Goal: Feedback & Contribution: Submit feedback/report problem

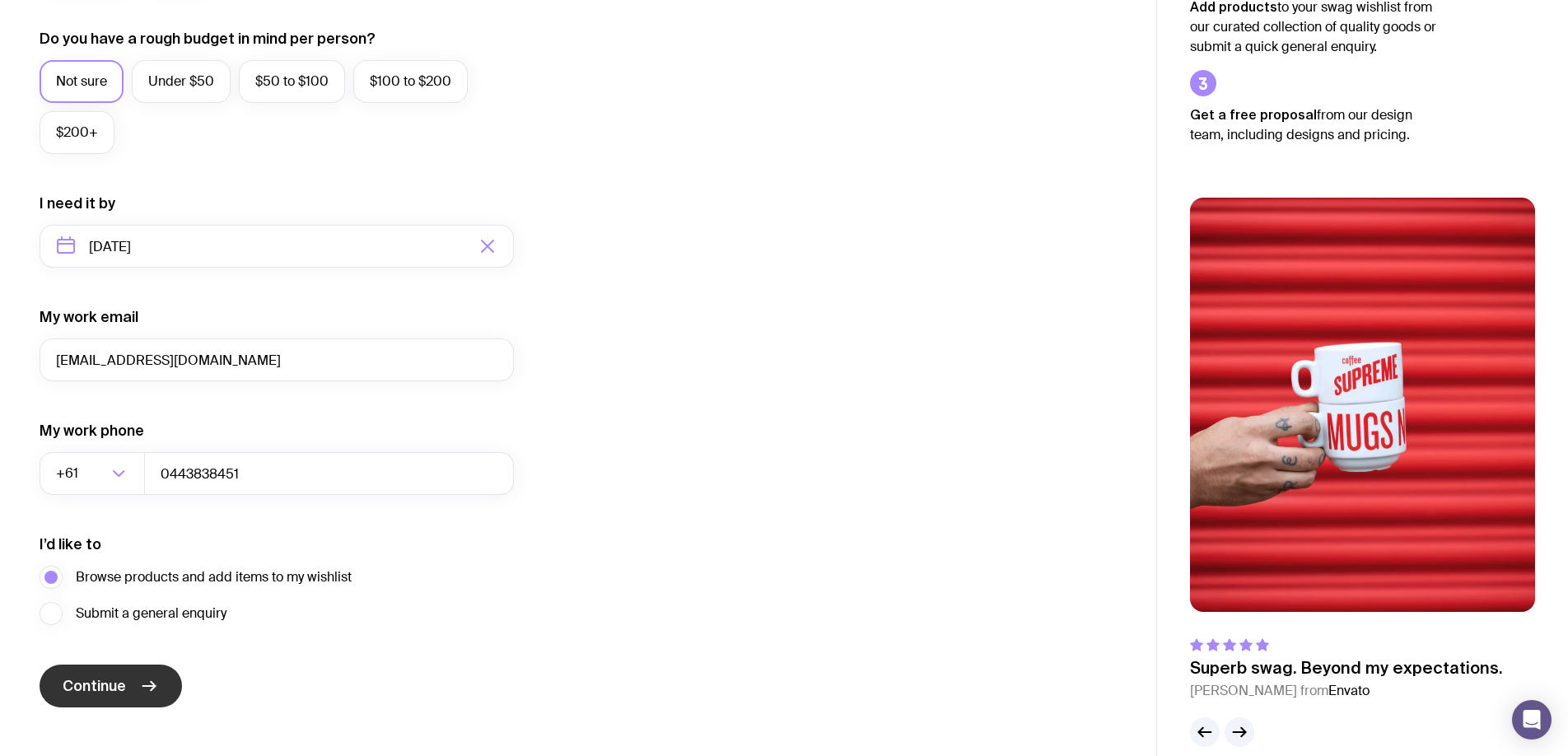
click at [175, 696] on button "Continue" at bounding box center [111, 686] width 143 height 43
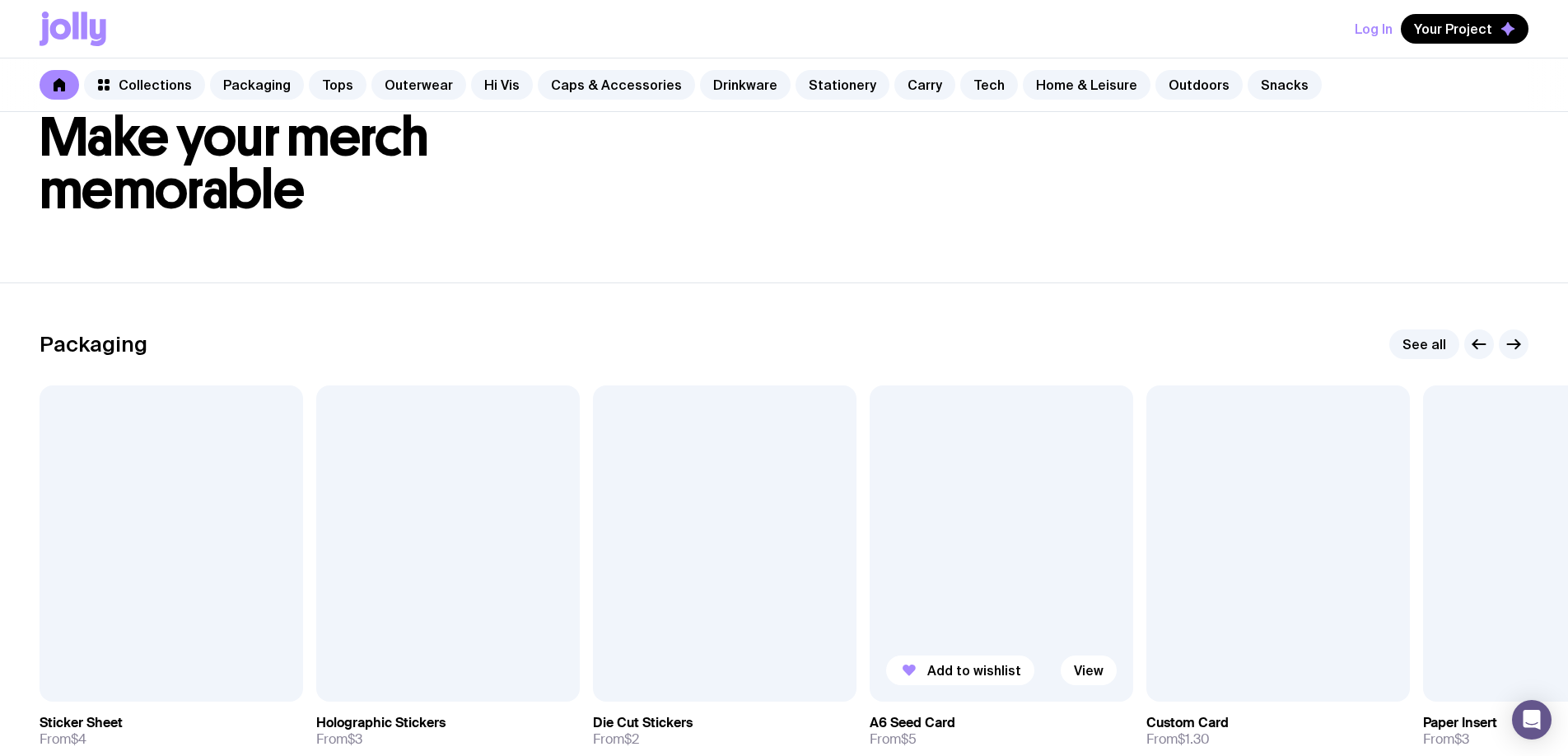
scroll to position [81, 0]
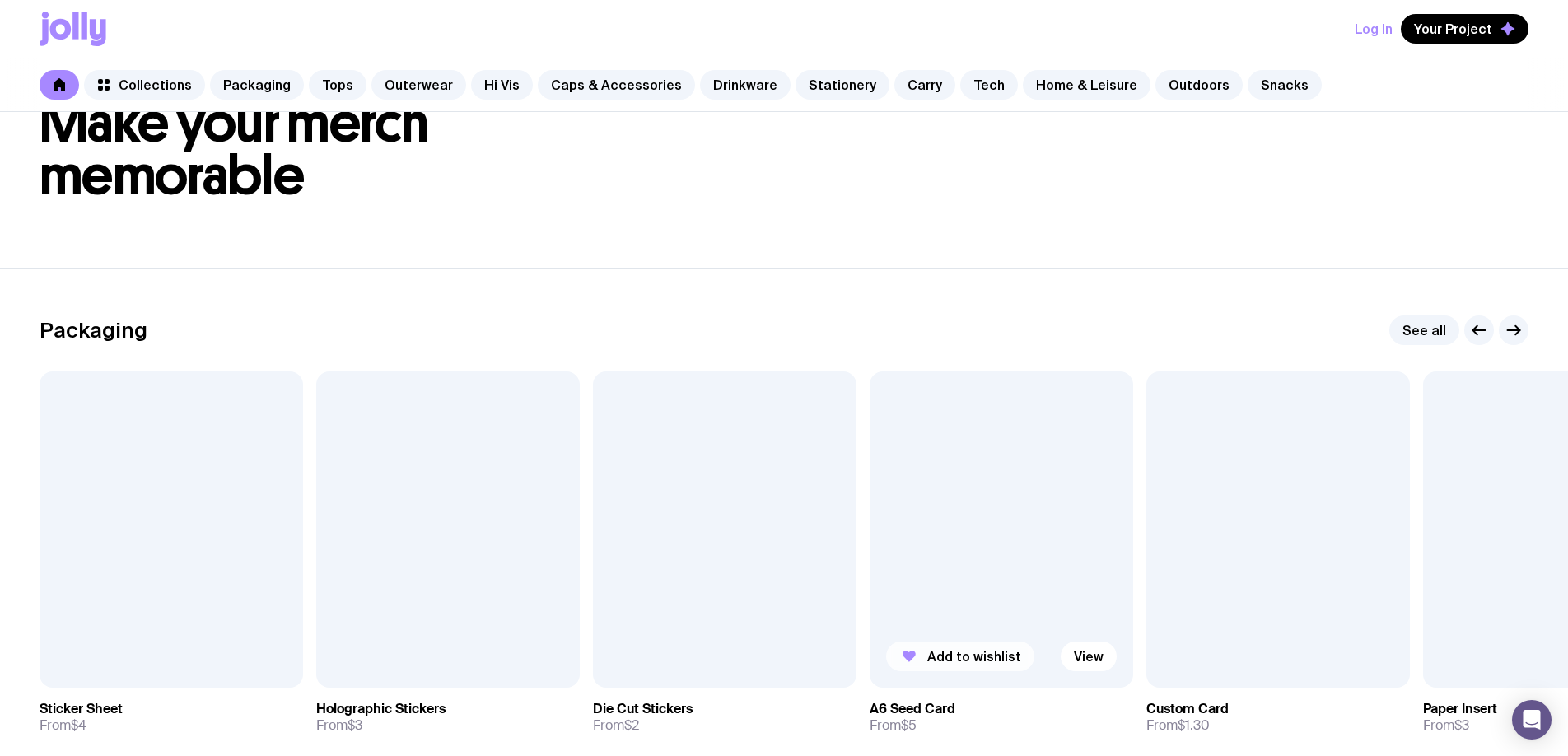
click at [956, 660] on span "Add to wishlist" at bounding box center [974, 657] width 94 height 17
click at [633, 651] on button "Add to wishlist" at bounding box center [683, 656] width 148 height 29
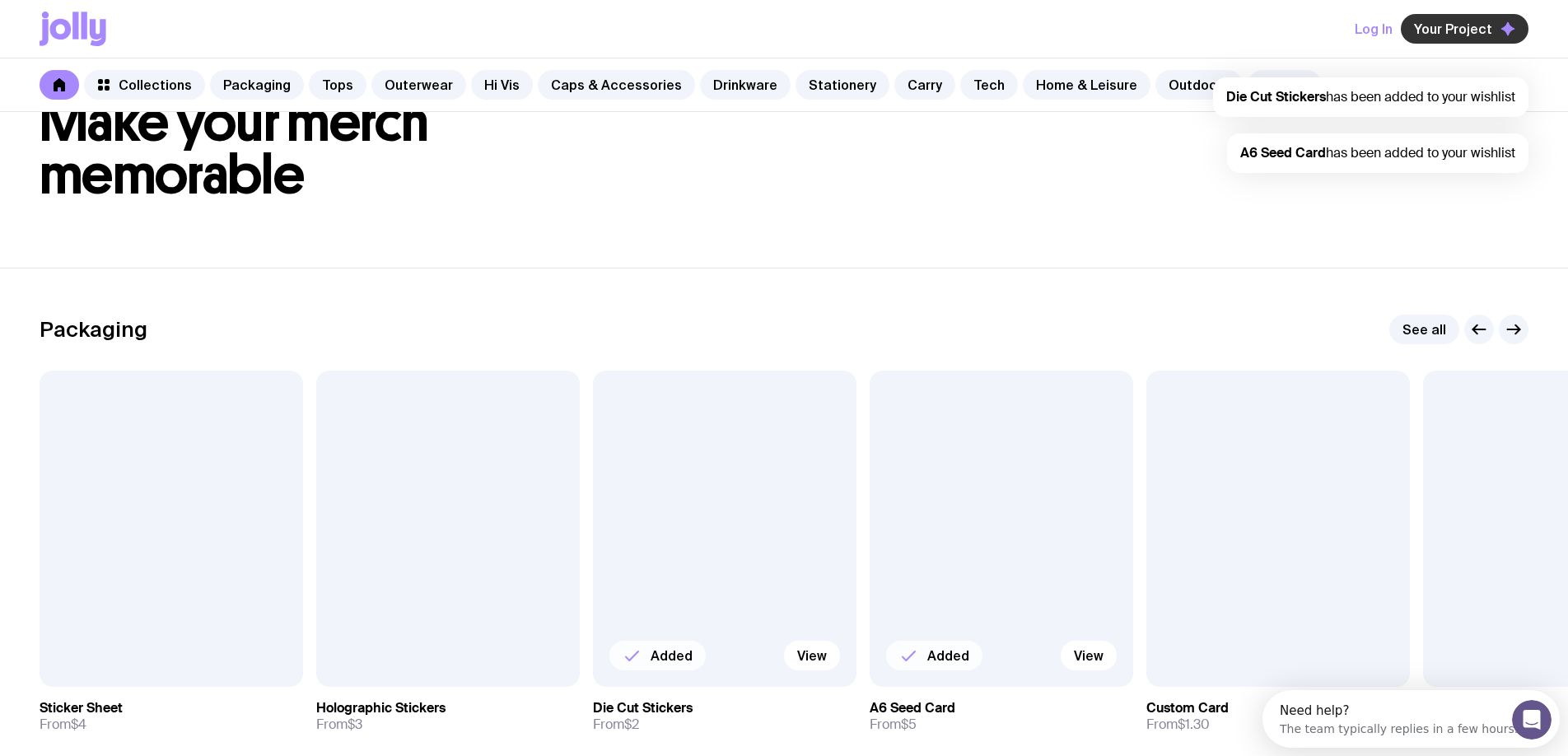
click at [1440, 33] on span "Your Project" at bounding box center [1453, 29] width 78 height 17
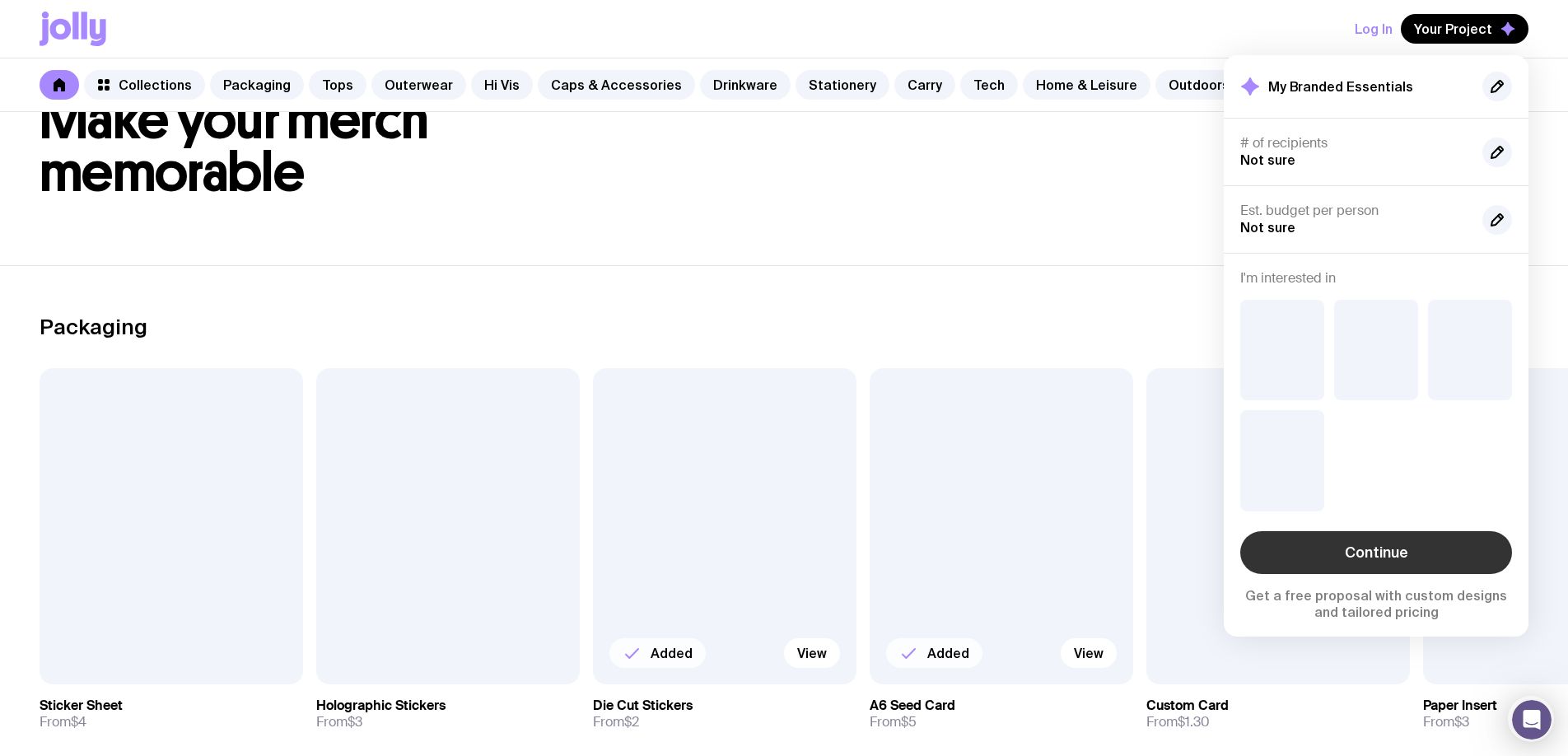
click at [1307, 560] on link "Continue" at bounding box center [1376, 552] width 272 height 43
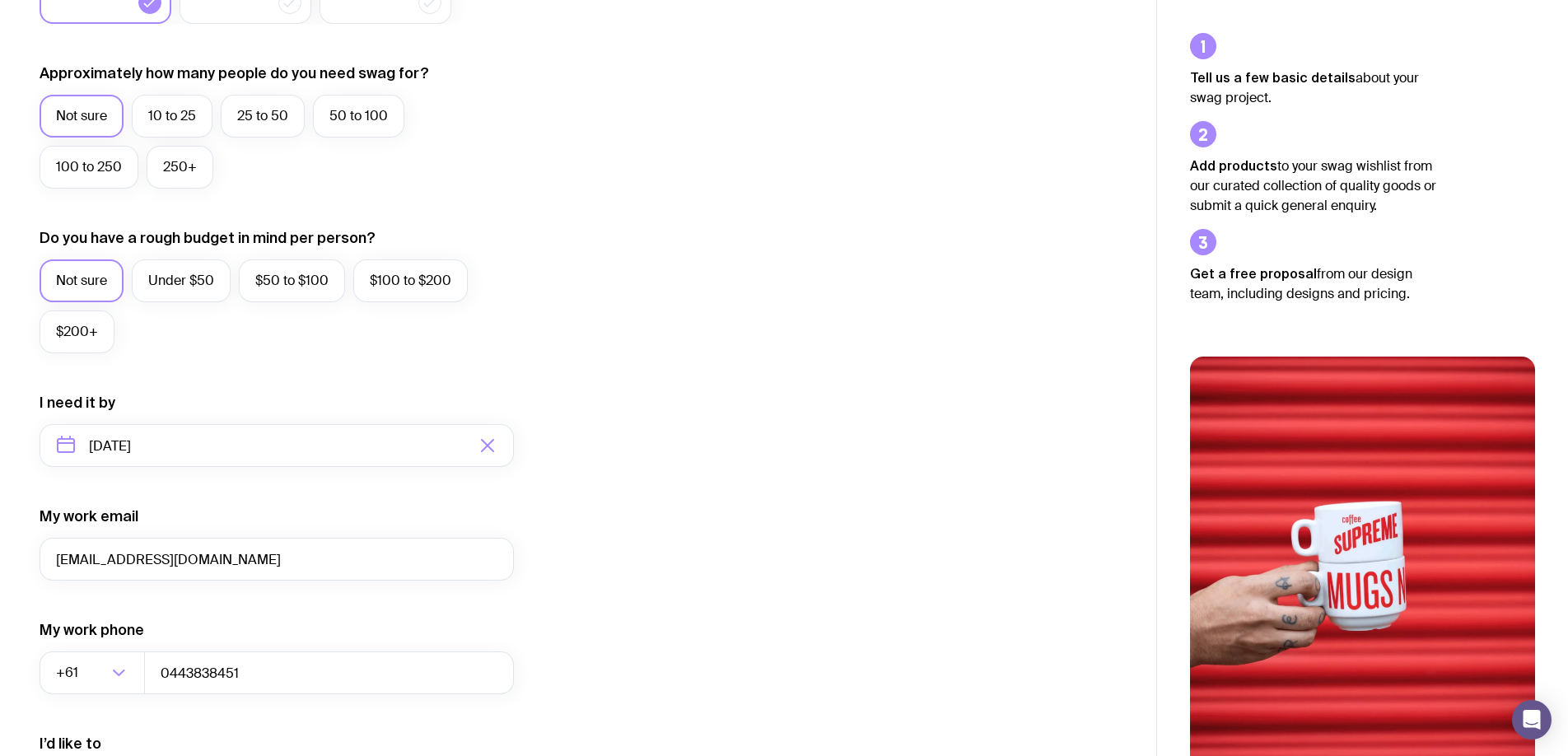
scroll to position [644, 0]
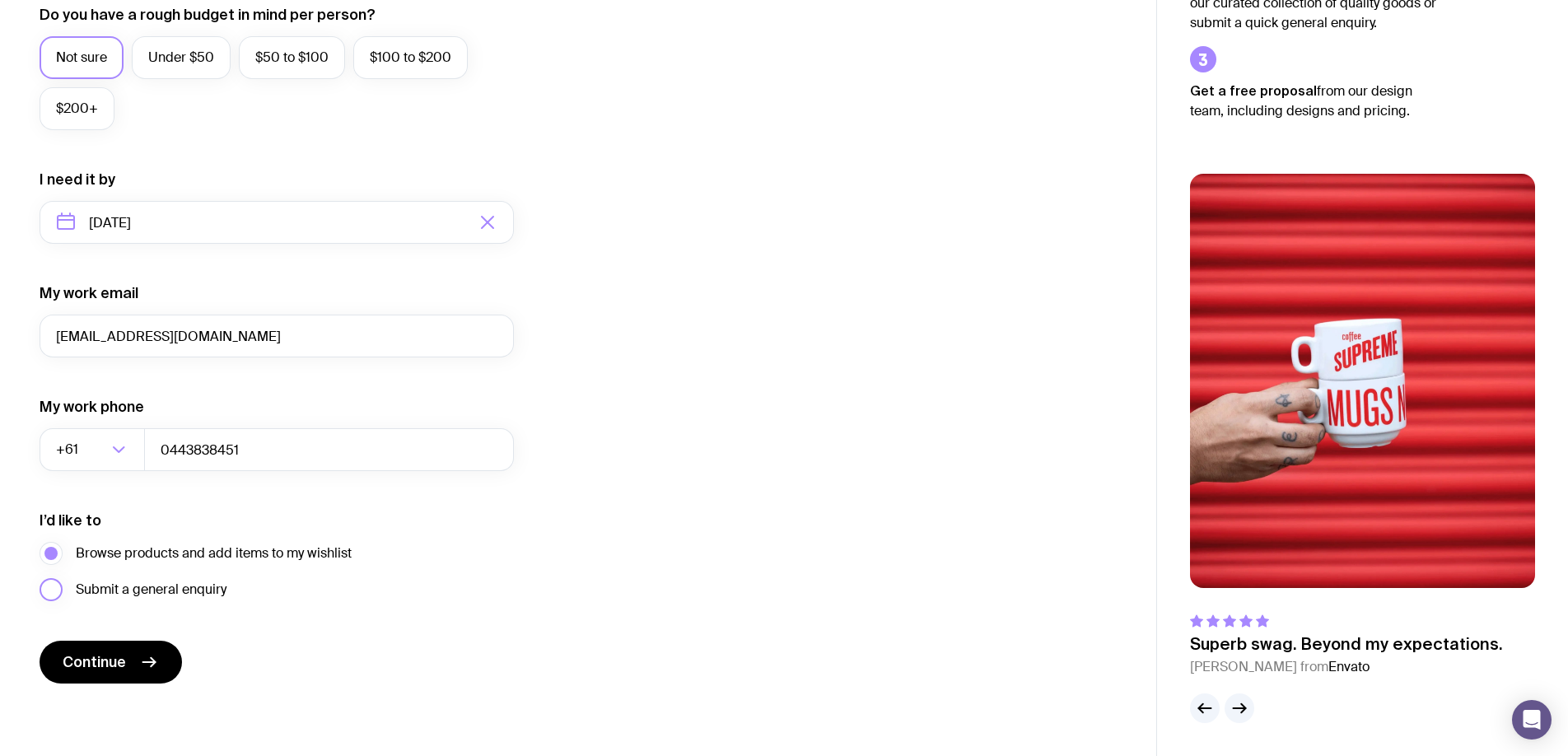
click at [164, 594] on span "Submit a general enquiry" at bounding box center [151, 590] width 151 height 20
click at [0, 0] on input "Submit a general enquiry" at bounding box center [0, 0] width 0 height 0
click at [138, 651] on button "Continue" at bounding box center [111, 662] width 143 height 43
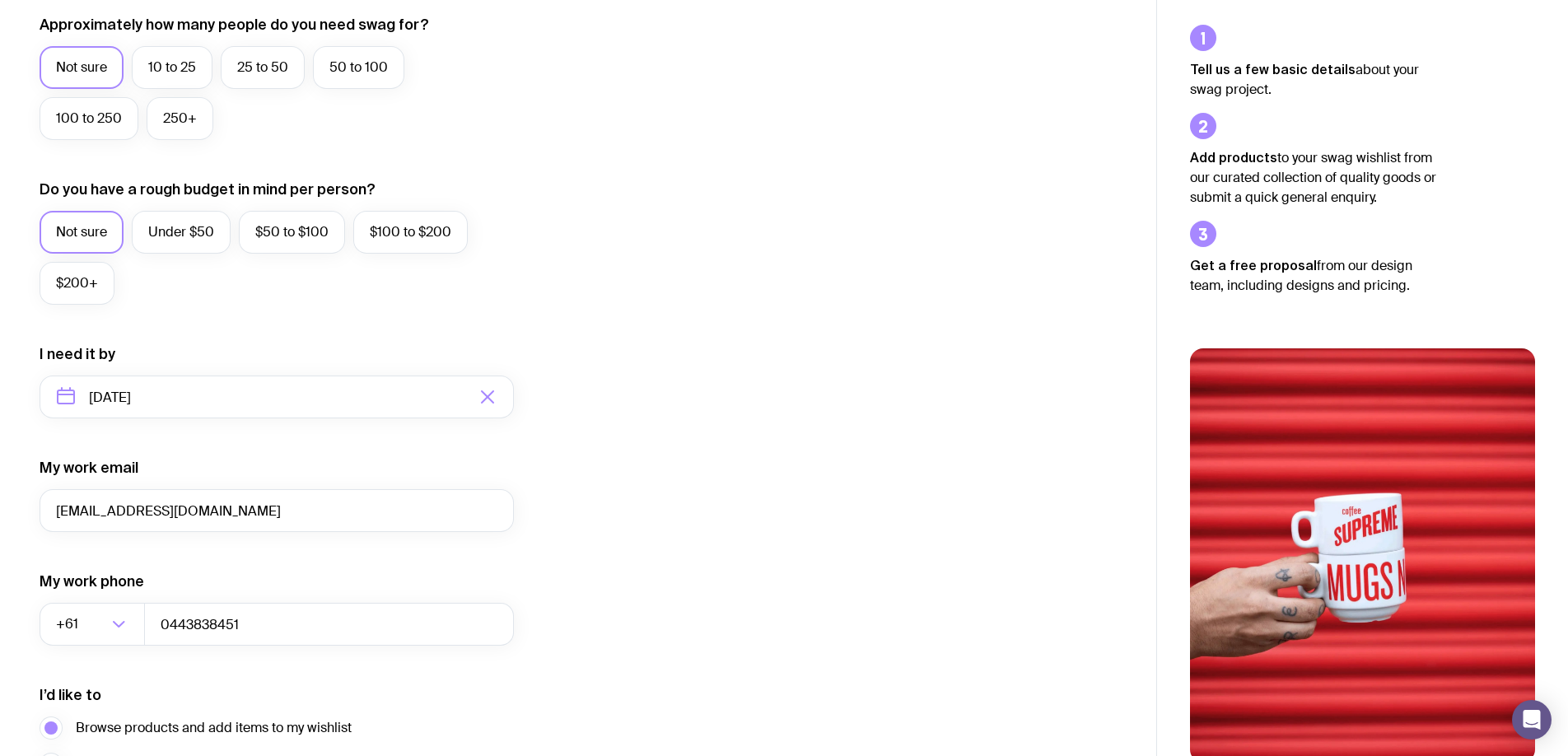
scroll to position [644, 0]
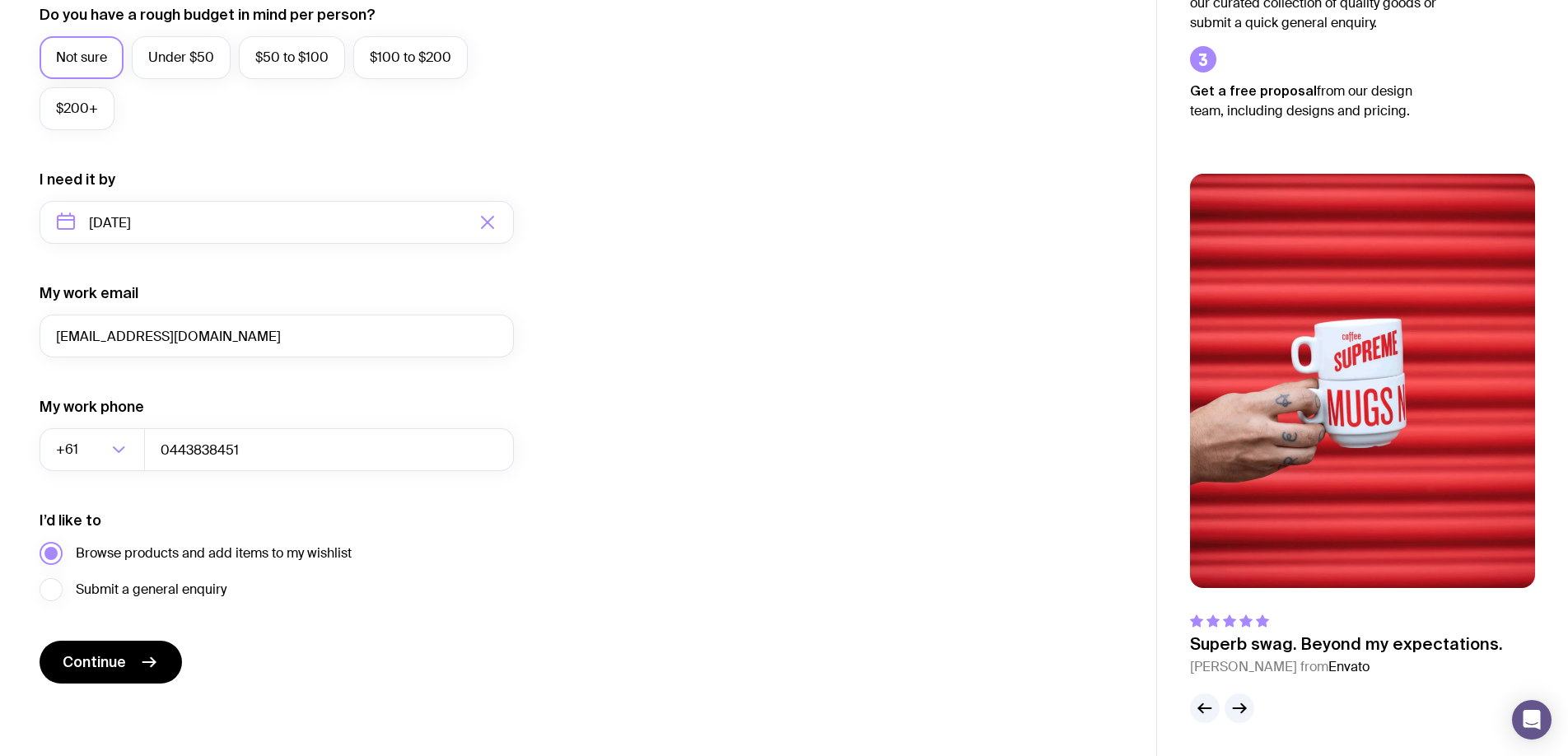
click at [92, 550] on span "Browse products and add items to my wishlist" at bounding box center [213, 554] width 276 height 20
click at [0, 0] on input "Browse products and add items to my wishlist" at bounding box center [0, 0] width 0 height 0
drag, startPoint x: 81, startPoint y: 553, endPoint x: 334, endPoint y: 554, distance: 253.0
click at [334, 554] on span "Browse products and add items to my wishlist" at bounding box center [213, 554] width 276 height 20
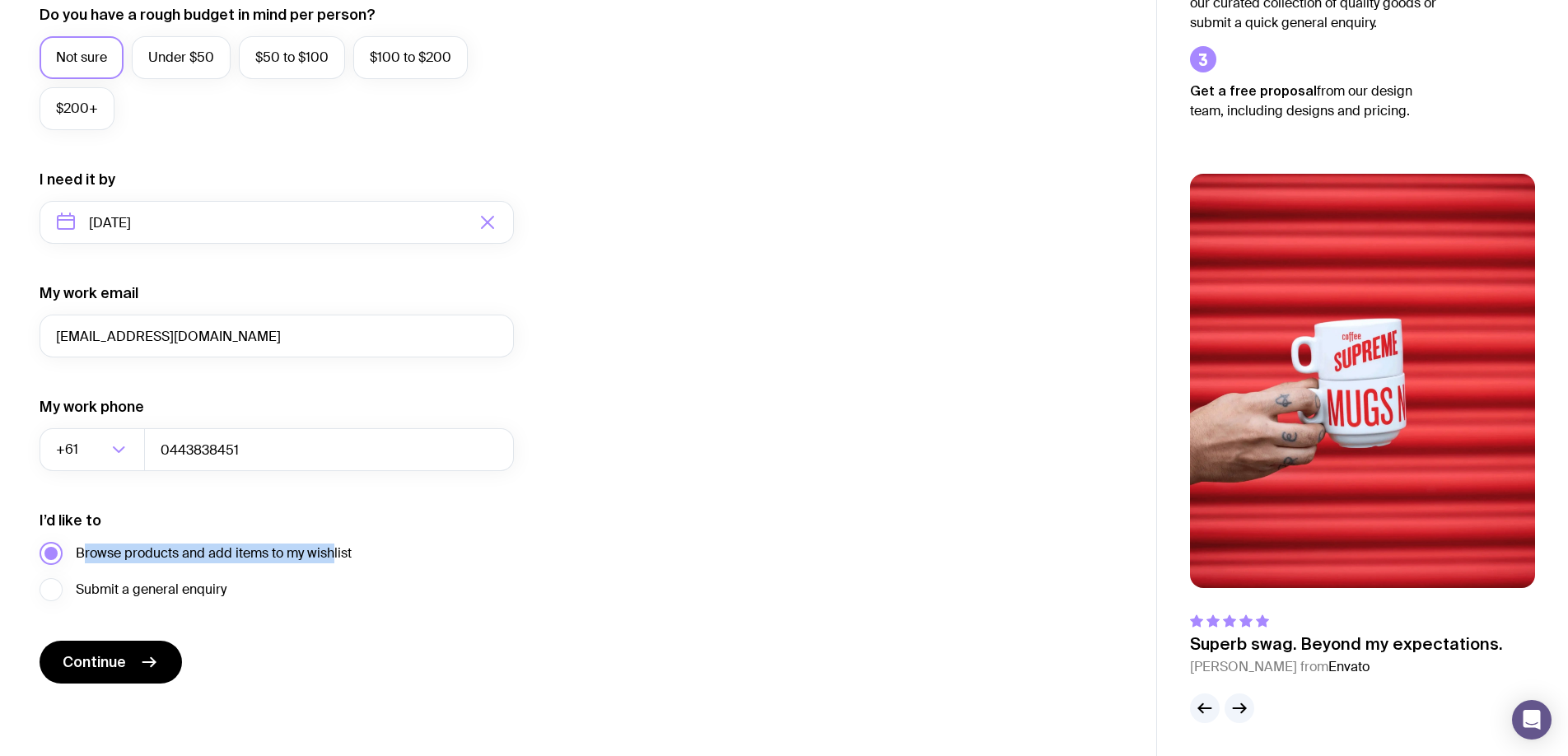
click at [0, 0] on input "Browse products and add items to my wishlist" at bounding box center [0, 0] width 0 height 0
click at [334, 554] on span "Browse products and add items to my wishlist" at bounding box center [213, 554] width 276 height 20
click at [0, 0] on input "Browse products and add items to my wishlist" at bounding box center [0, 0] width 0 height 0
click at [334, 554] on span "Browse products and add items to my wishlist" at bounding box center [213, 554] width 276 height 20
click at [0, 0] on input "Browse products and add items to my wishlist" at bounding box center [0, 0] width 0 height 0
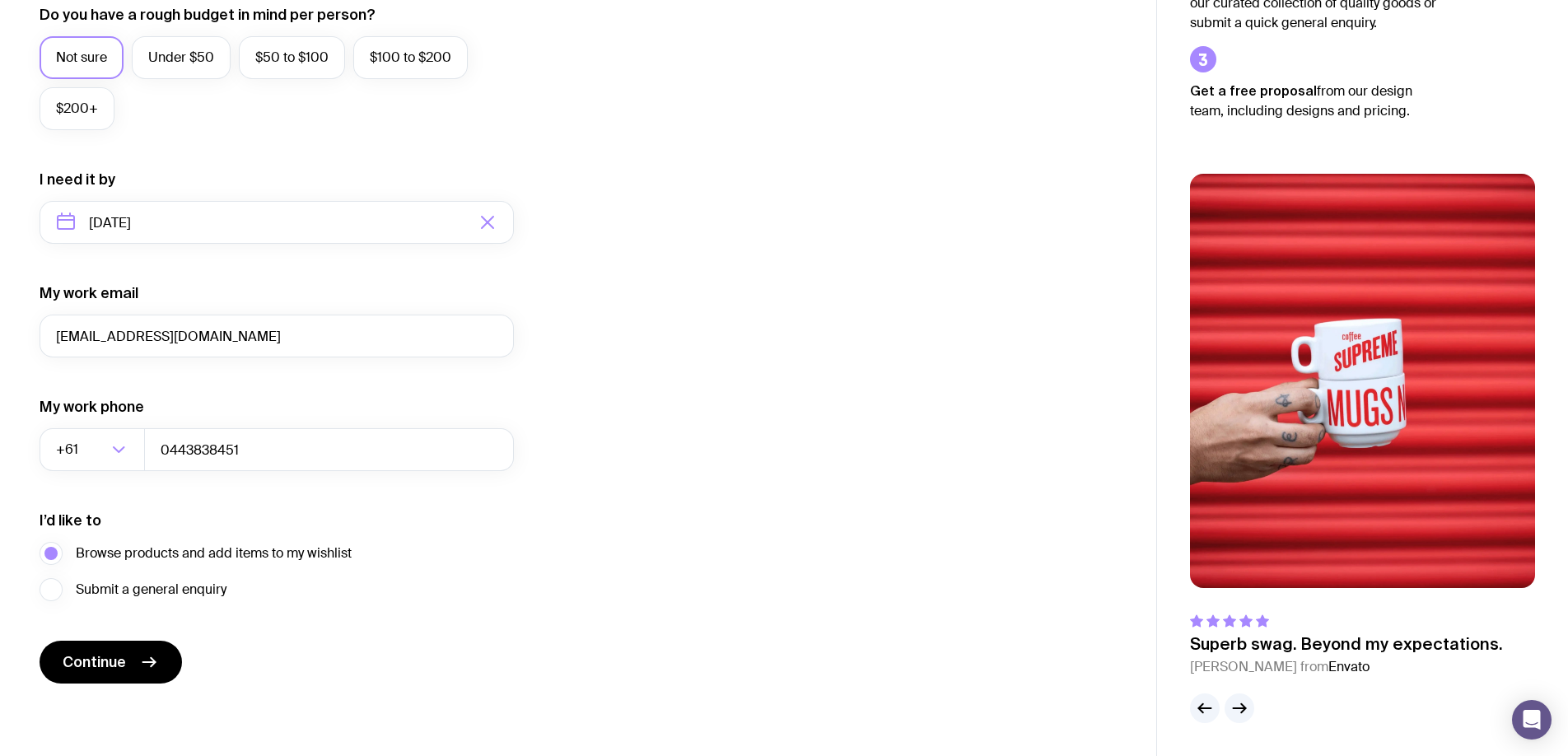
click at [405, 555] on div "I’d like to Browse products and add items to my wishlist Submit a general enqui…" at bounding box center [276, 556] width 474 height 91
click at [146, 662] on icon "submit" at bounding box center [149, 662] width 13 height 0
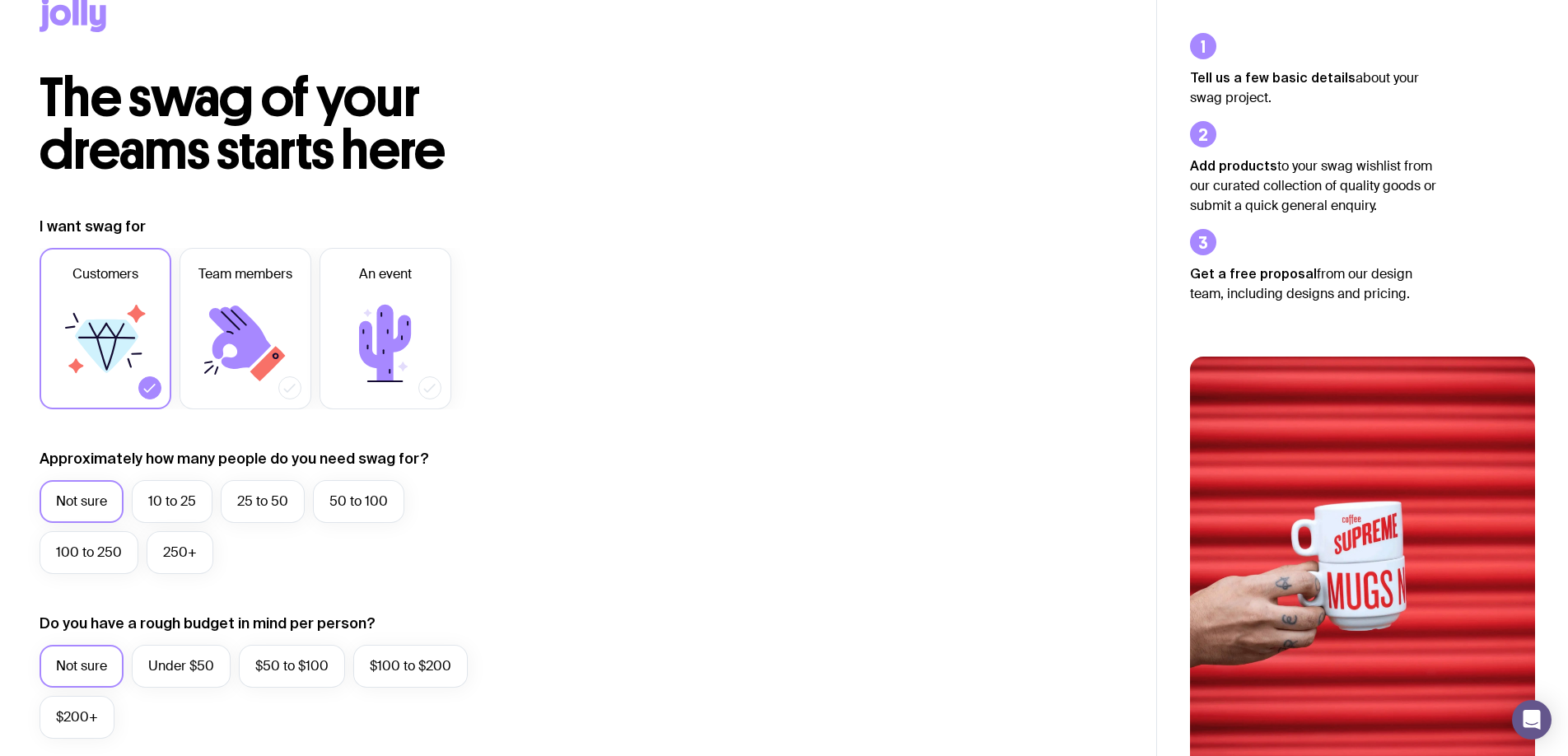
scroll to position [0, 0]
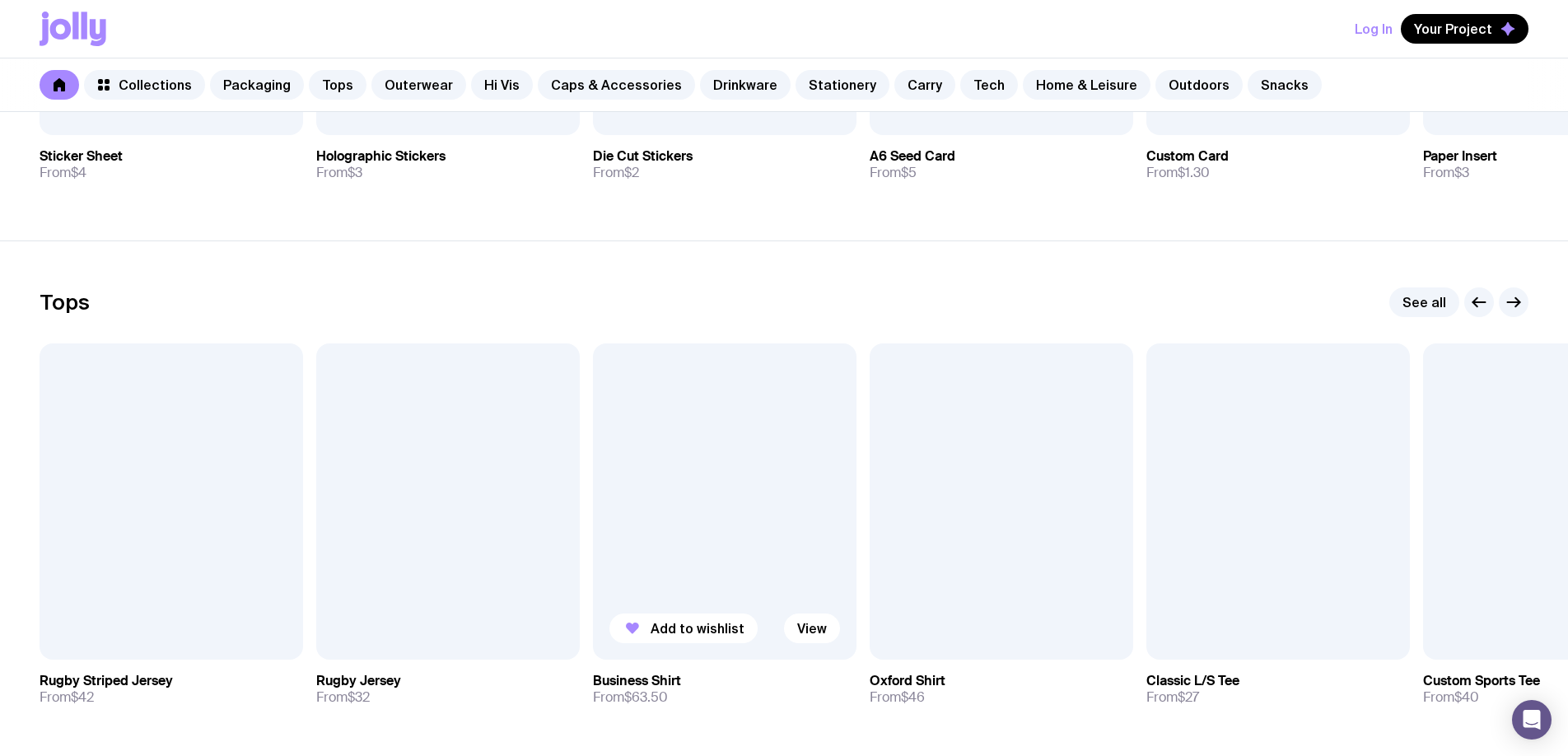
scroll to position [637, 0]
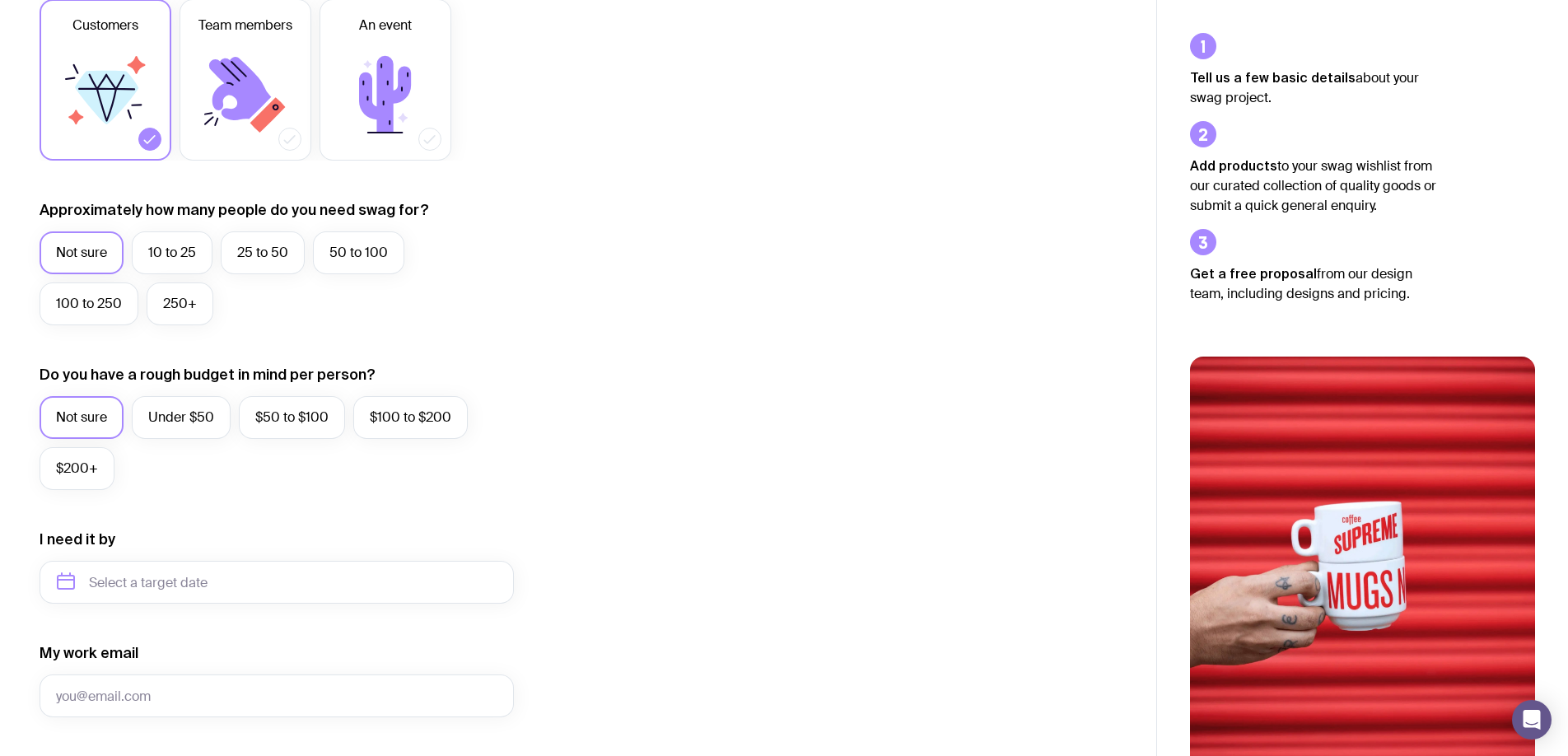
scroll to position [644, 0]
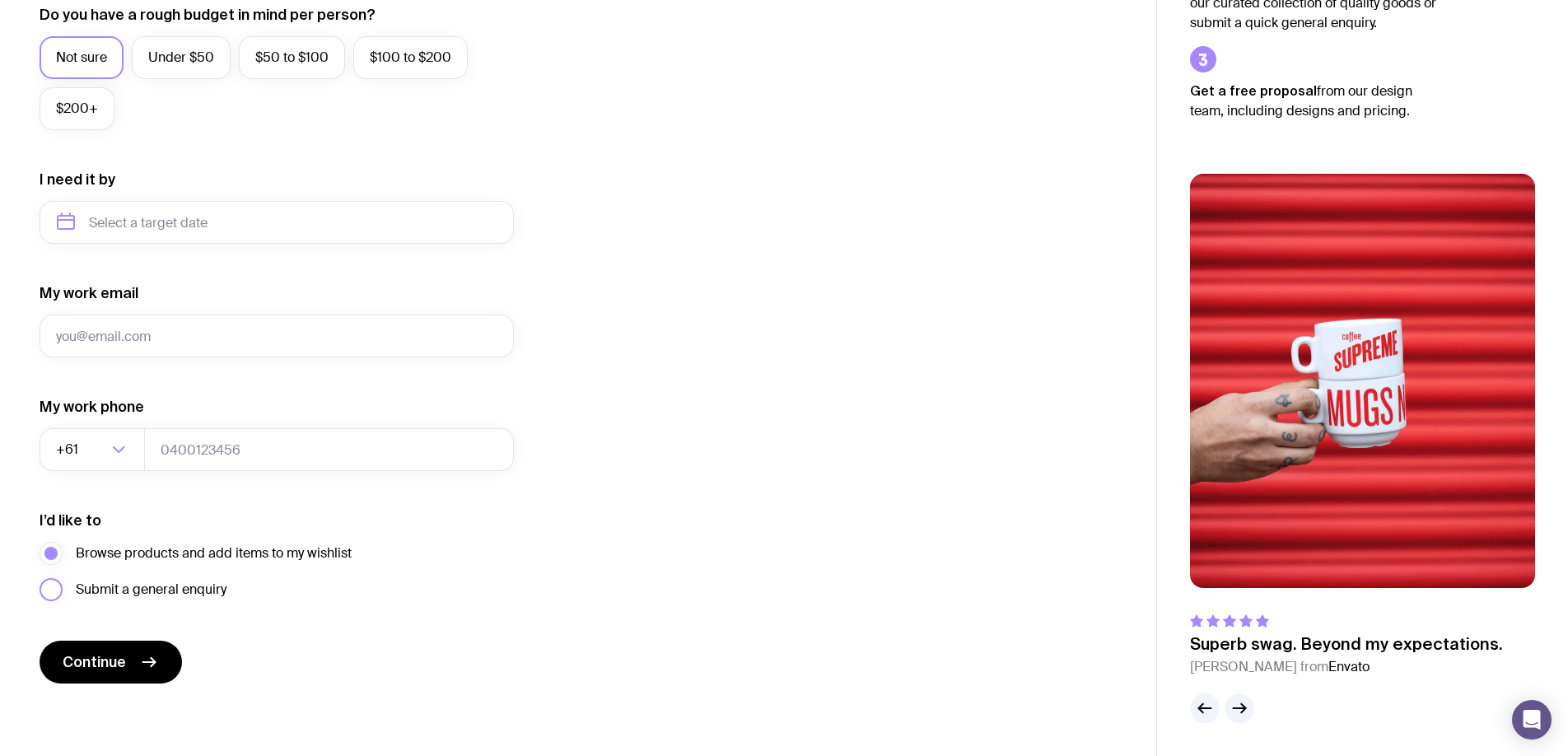
click at [103, 592] on span "Submit a general enquiry" at bounding box center [151, 590] width 151 height 20
click at [0, 0] on input "Submit a general enquiry" at bounding box center [0, 0] width 0 height 0
drag, startPoint x: 112, startPoint y: 552, endPoint x: 112, endPoint y: 568, distance: 16.0
click at [112, 552] on span "Browse products and add items to my wishlist" at bounding box center [213, 554] width 276 height 20
click at [0, 0] on input "Browse products and add items to my wishlist" at bounding box center [0, 0] width 0 height 0
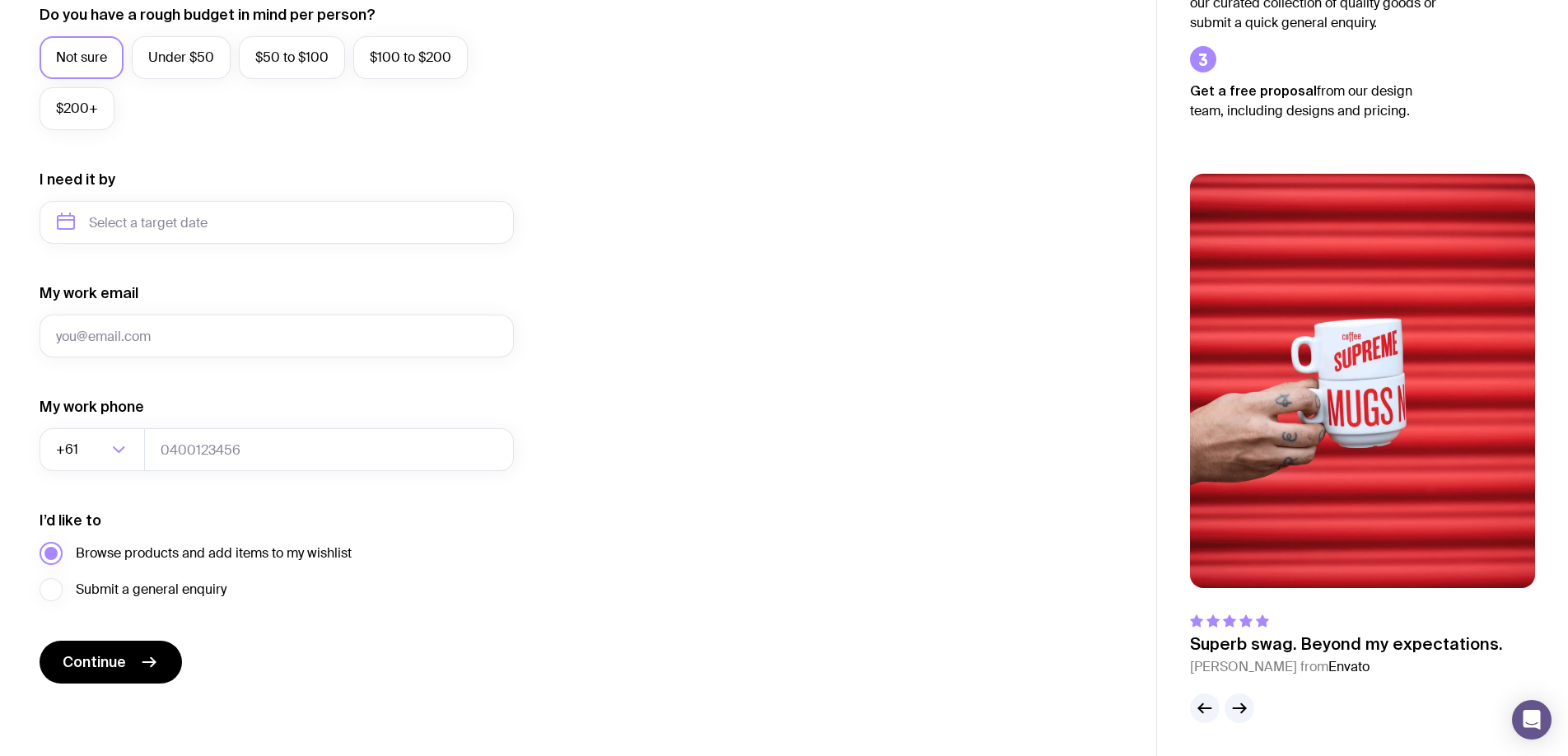
drag, startPoint x: 112, startPoint y: 592, endPoint x: 117, endPoint y: 551, distance: 41.3
click at [112, 589] on span "Submit a general enquiry" at bounding box center [151, 590] width 151 height 20
click at [0, 0] on input "Submit a general enquiry" at bounding box center [0, 0] width 0 height 0
click at [117, 550] on span "Browse products and add items to my wishlist" at bounding box center [213, 554] width 276 height 20
click at [0, 0] on input "Browse products and add items to my wishlist" at bounding box center [0, 0] width 0 height 0
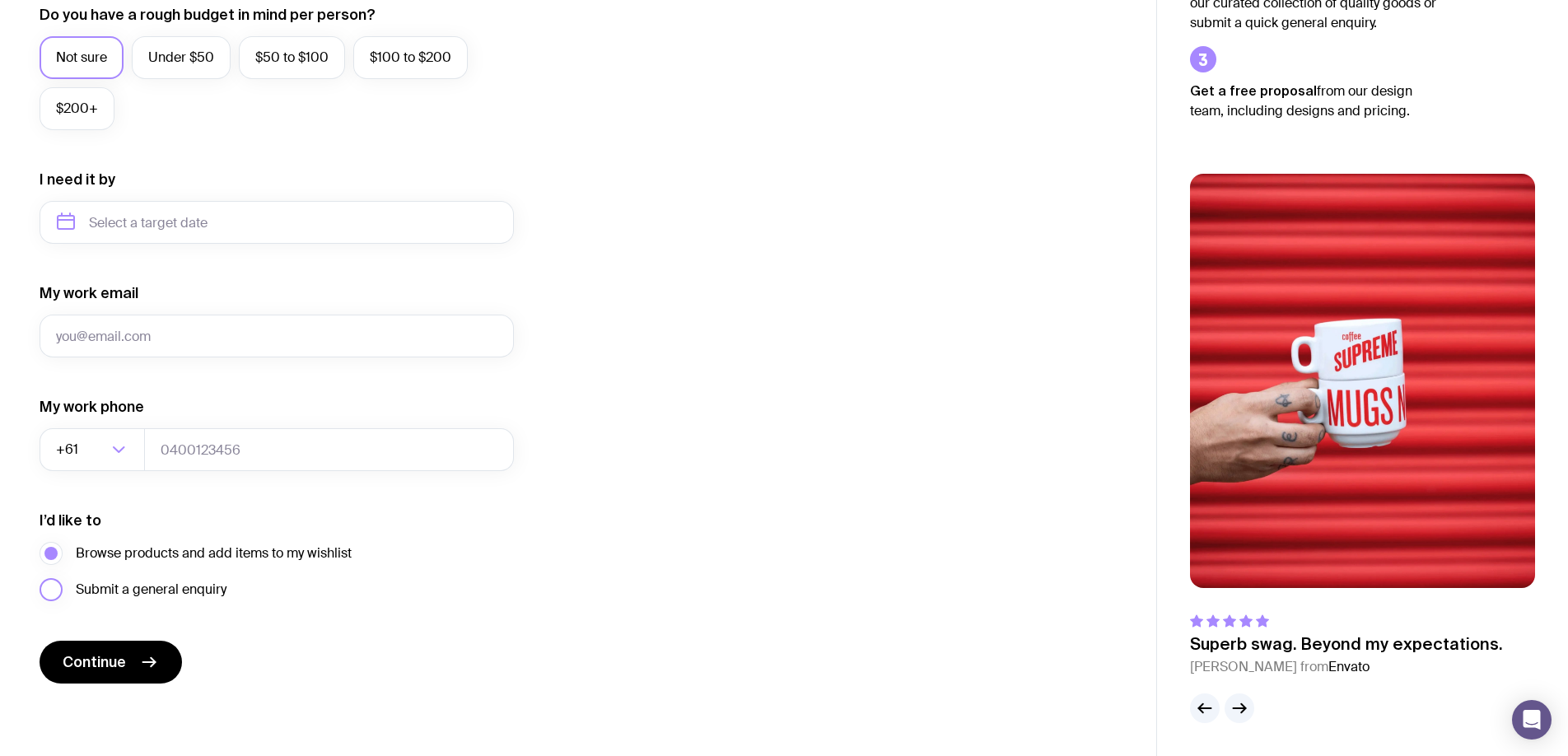
click at [117, 592] on span "Submit a general enquiry" at bounding box center [151, 590] width 151 height 20
click at [0, 0] on input "Submit a general enquiry" at bounding box center [0, 0] width 0 height 0
drag, startPoint x: 283, startPoint y: 591, endPoint x: 247, endPoint y: 596, distance: 36.3
click at [247, 596] on div "Submit a general enquiry" at bounding box center [195, 589] width 312 height 23
click at [158, 551] on span "Browse products and add items to my wishlist" at bounding box center [213, 554] width 276 height 20
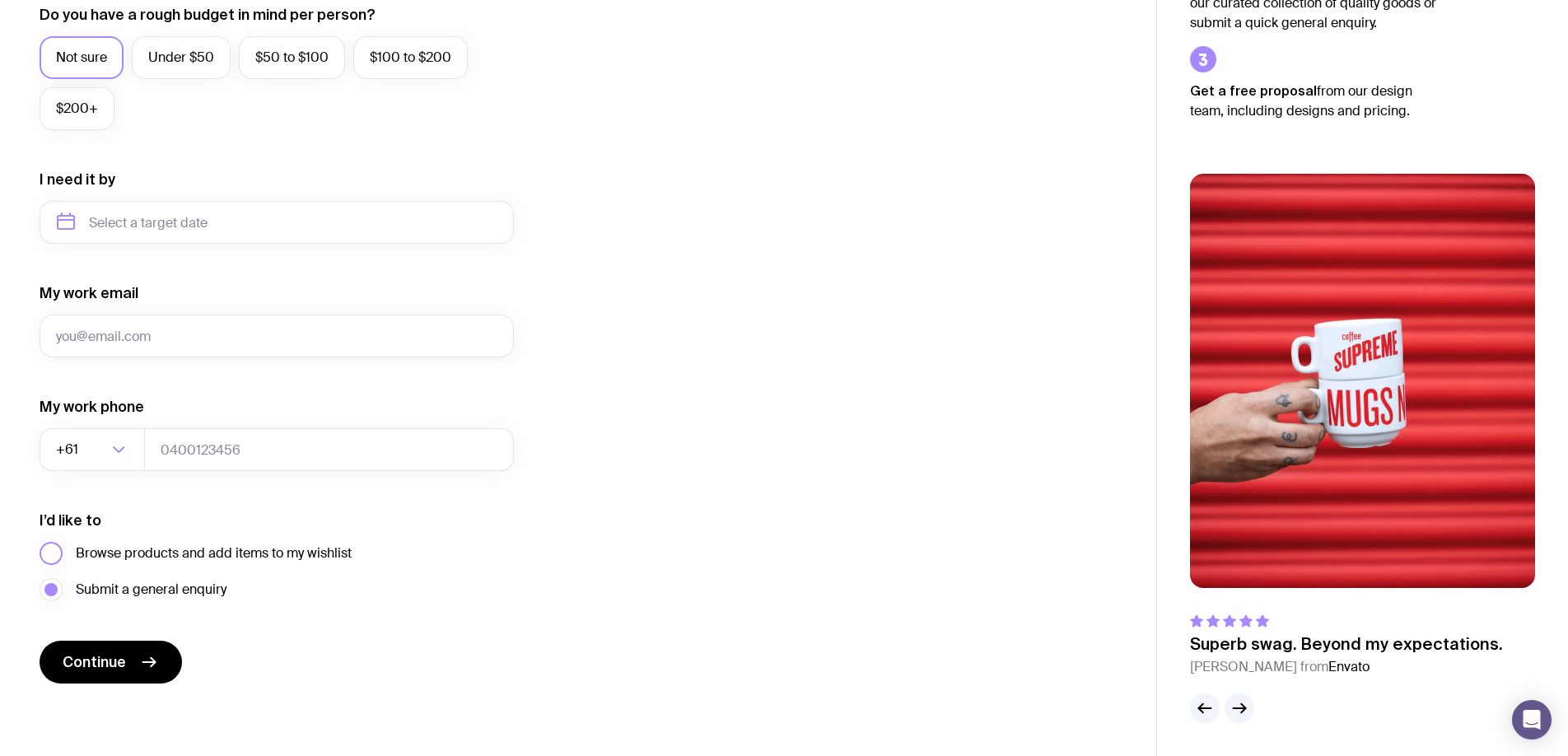
click at [0, 0] on input "Browse products and add items to my wishlist" at bounding box center [0, 0] width 0 height 0
drag, startPoint x: 117, startPoint y: 555, endPoint x: 346, endPoint y: 556, distance: 229.0
click at [346, 556] on span "Browse products and add items to my wishlist" at bounding box center [213, 554] width 276 height 20
click at [137, 550] on span "Browse products and add items to my wishlist" at bounding box center [213, 554] width 276 height 20
click at [0, 0] on input "Browse products and add items to my wishlist" at bounding box center [0, 0] width 0 height 0
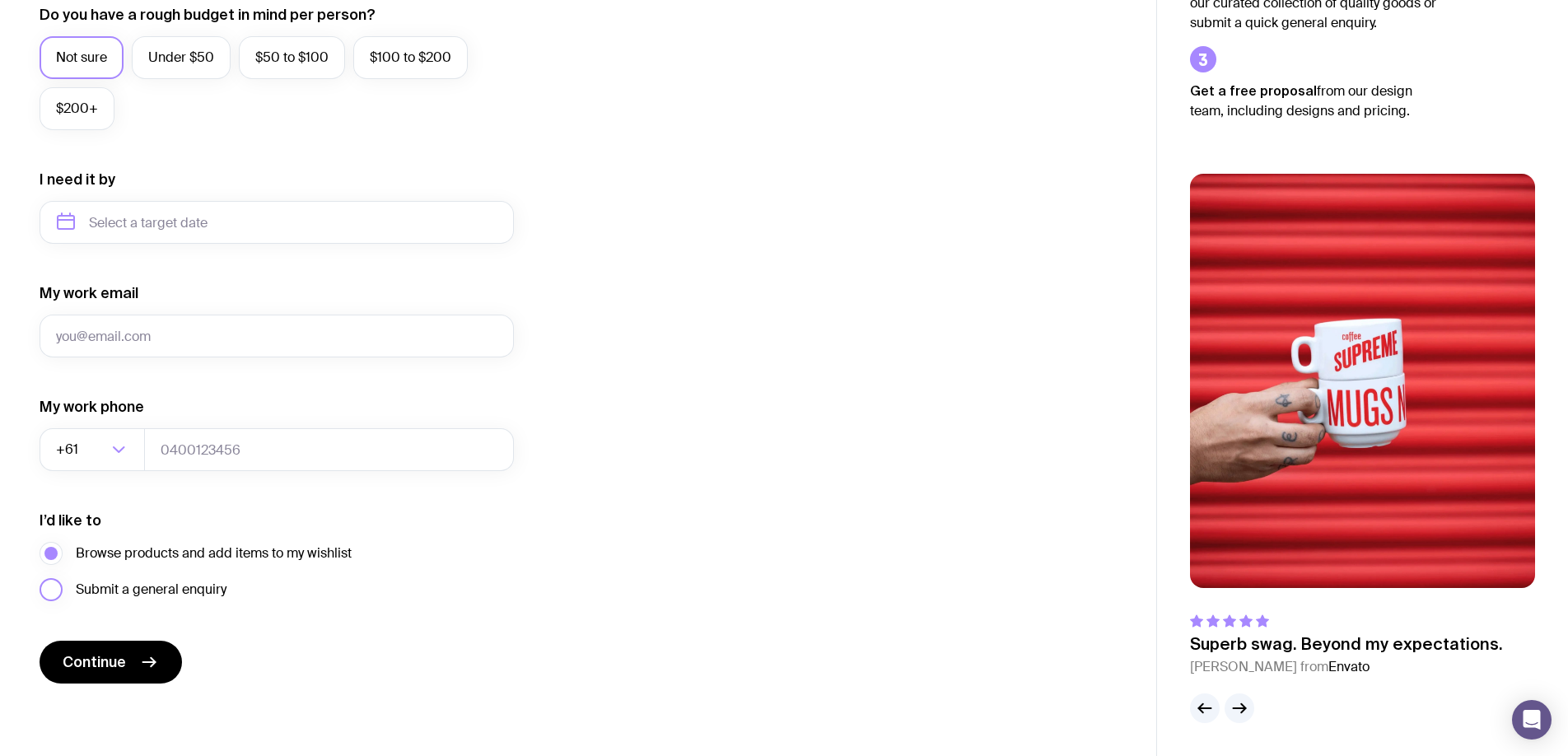
click at [148, 597] on span "Submit a general enquiry" at bounding box center [151, 590] width 151 height 20
click at [0, 0] on input "Submit a general enquiry" at bounding box center [0, 0] width 0 height 0
click at [148, 597] on span "Submit a general enquiry" at bounding box center [151, 590] width 151 height 20
click at [0, 0] on input "Submit a general enquiry" at bounding box center [0, 0] width 0 height 0
click at [122, 618] on form "I want swag for Customers Team members An event Approximately how many people d…" at bounding box center [276, 146] width 474 height 1076
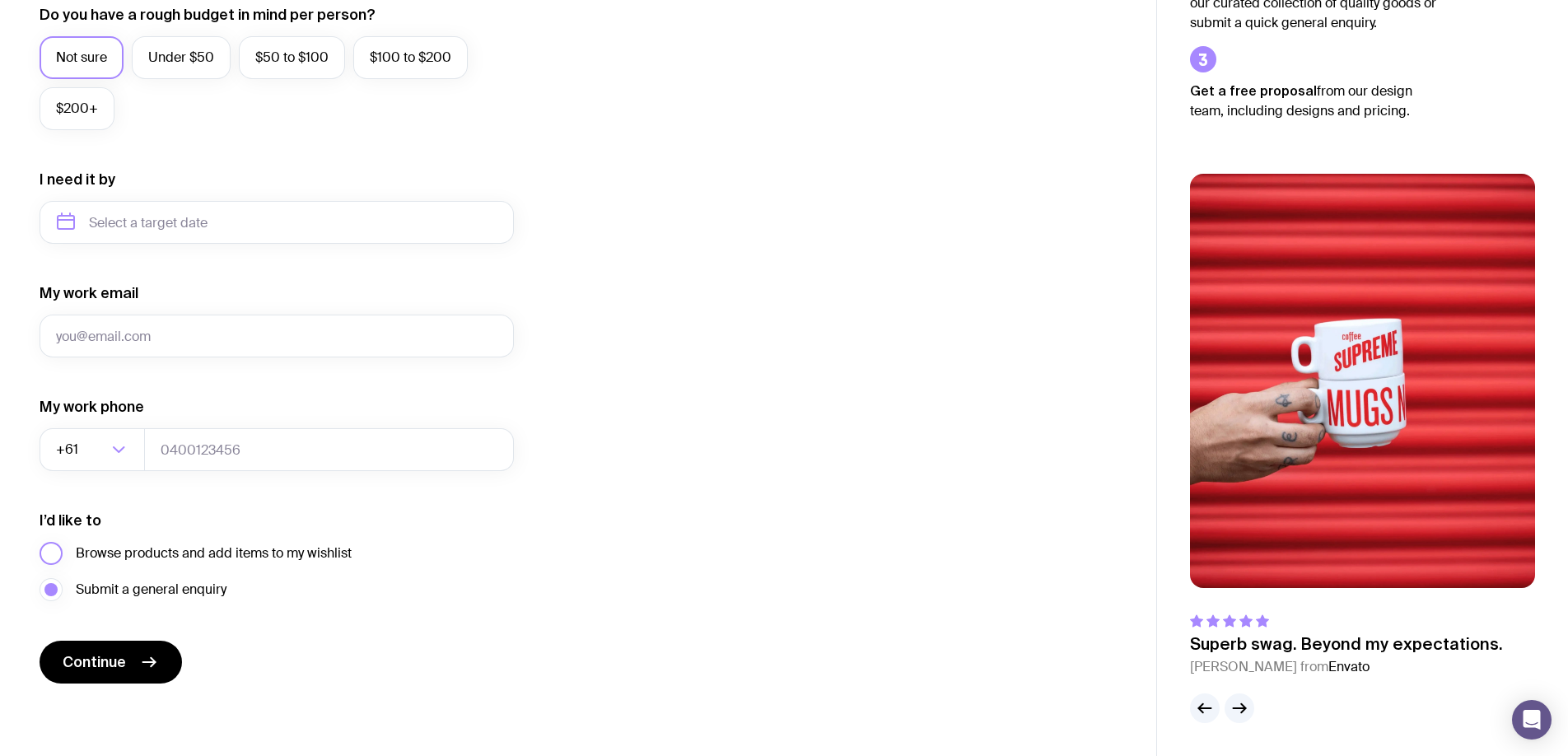
click at [152, 553] on span "Browse products and add items to my wishlist" at bounding box center [213, 554] width 276 height 20
click at [0, 0] on input "Browse products and add items to my wishlist" at bounding box center [0, 0] width 0 height 0
click at [168, 654] on button "Continue" at bounding box center [111, 662] width 143 height 43
type input "[EMAIL_ADDRESS][DOMAIN_NAME]"
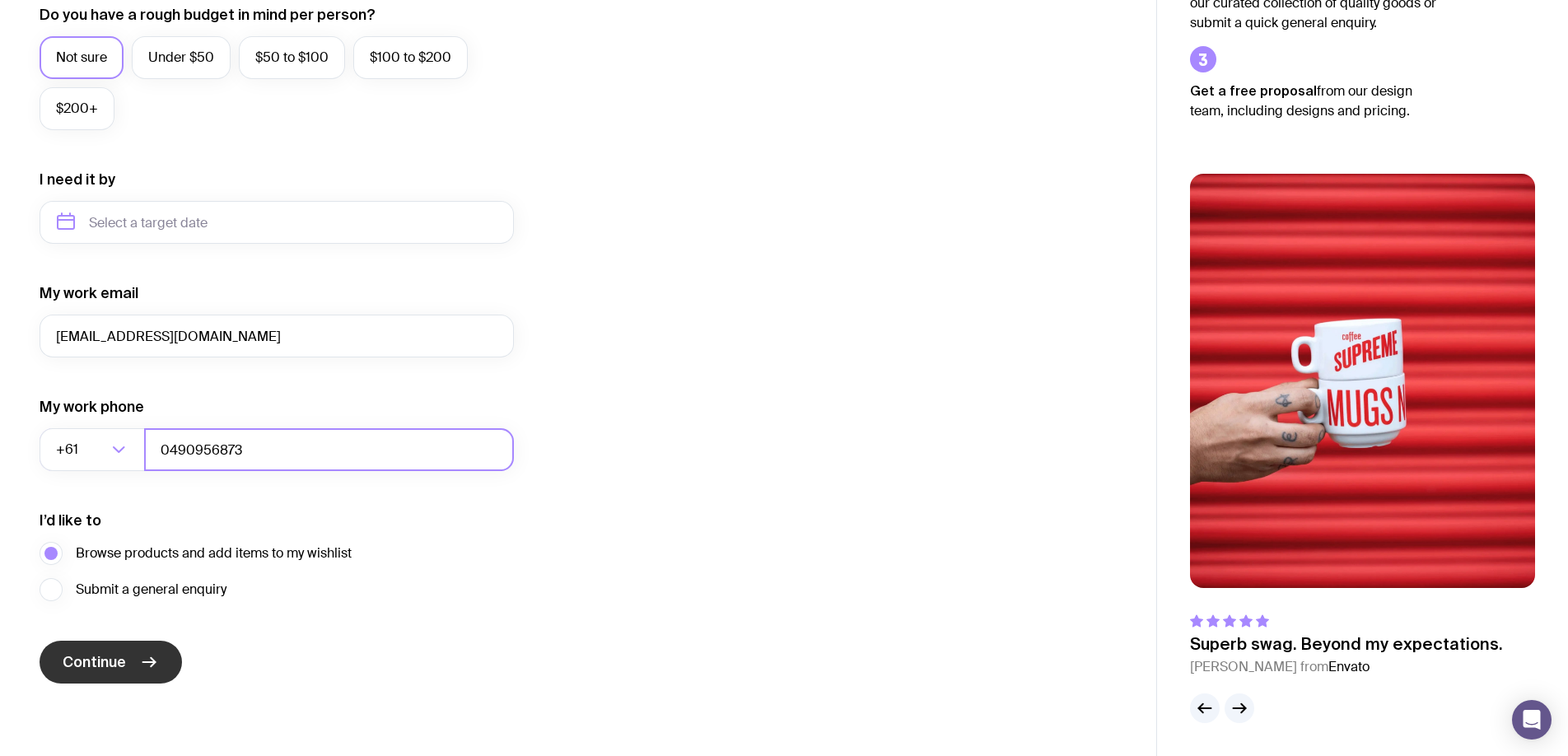
type input "0490956873"
click at [140, 664] on icon "submit" at bounding box center [149, 662] width 20 height 20
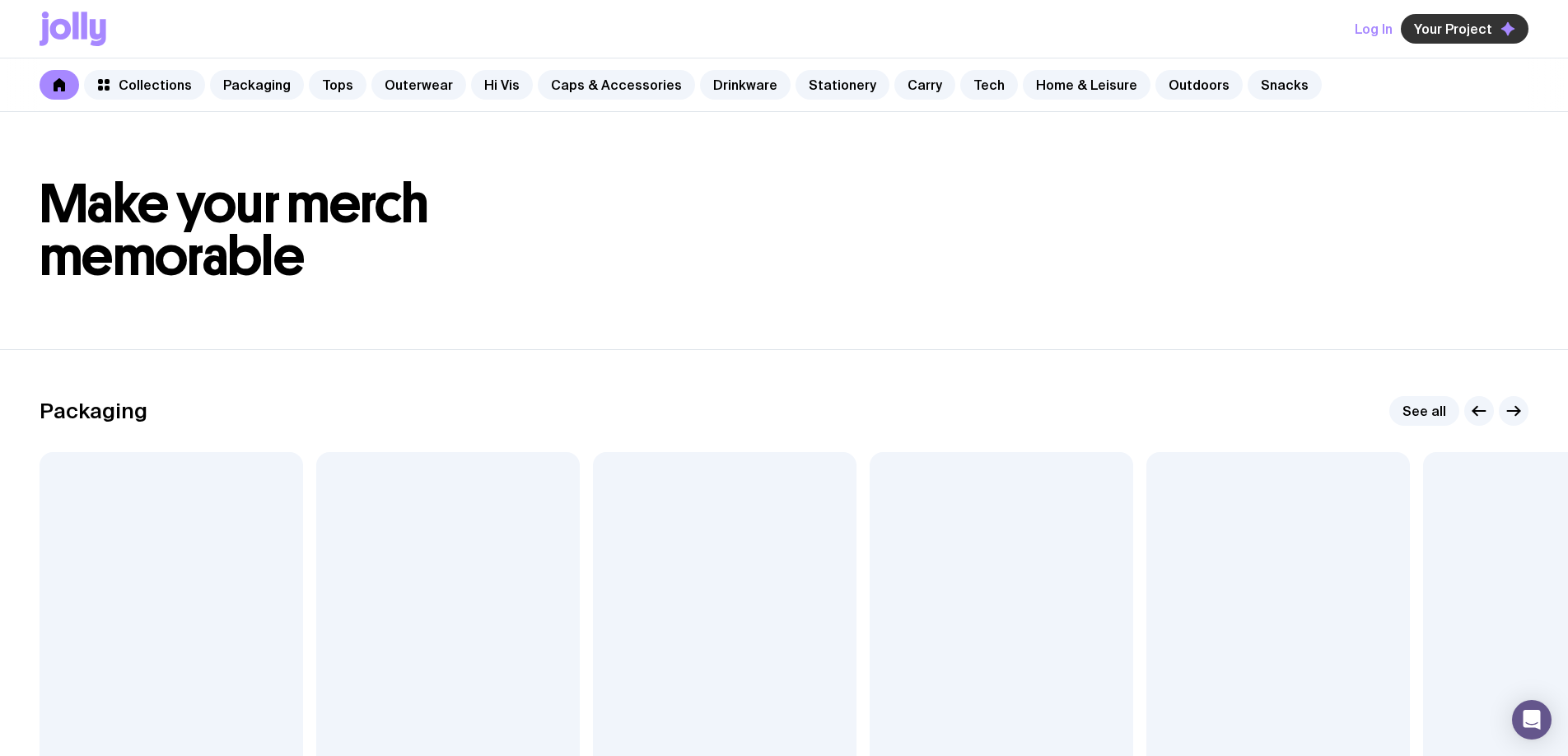
click at [1448, 23] on span "Your Project" at bounding box center [1453, 29] width 78 height 17
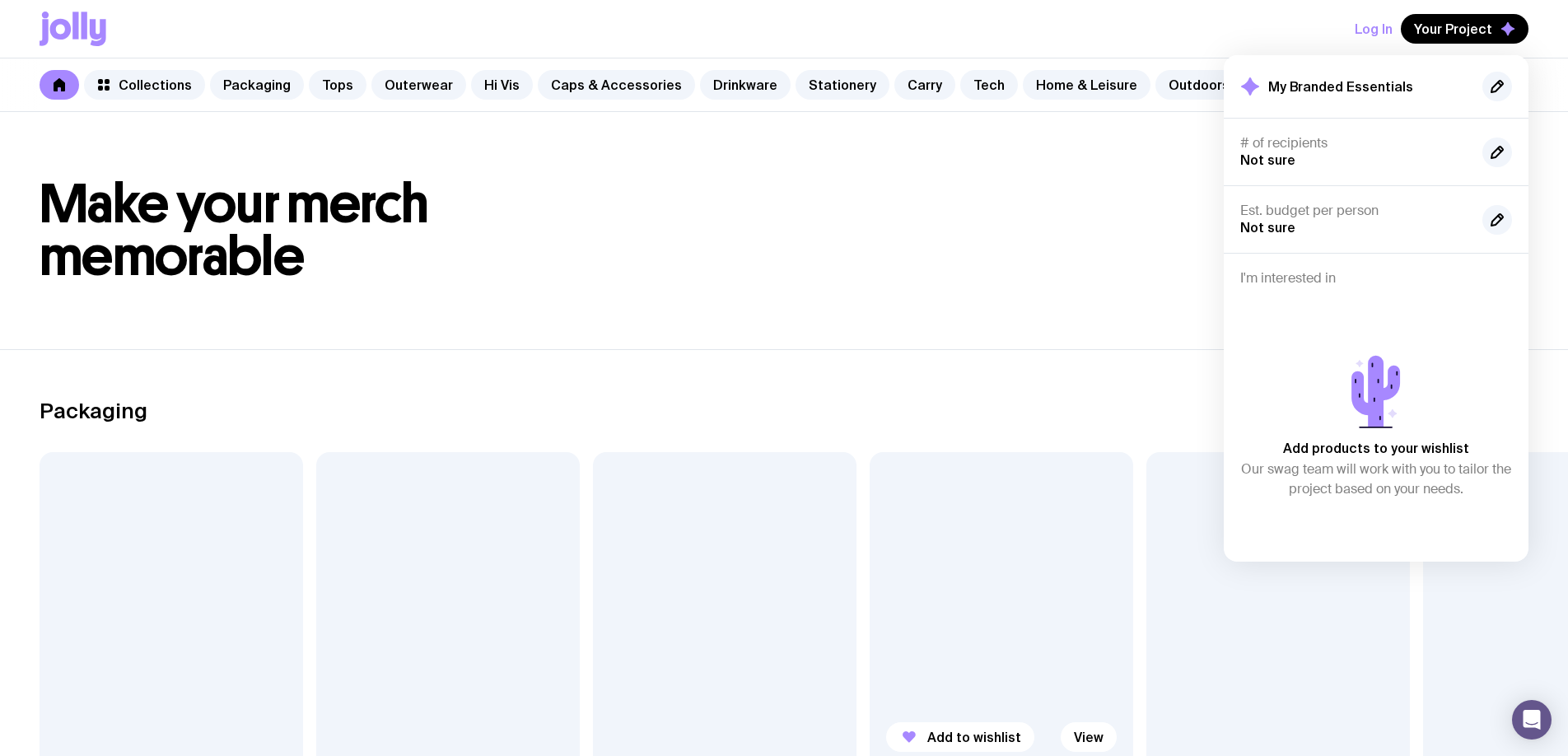
scroll to position [92, 0]
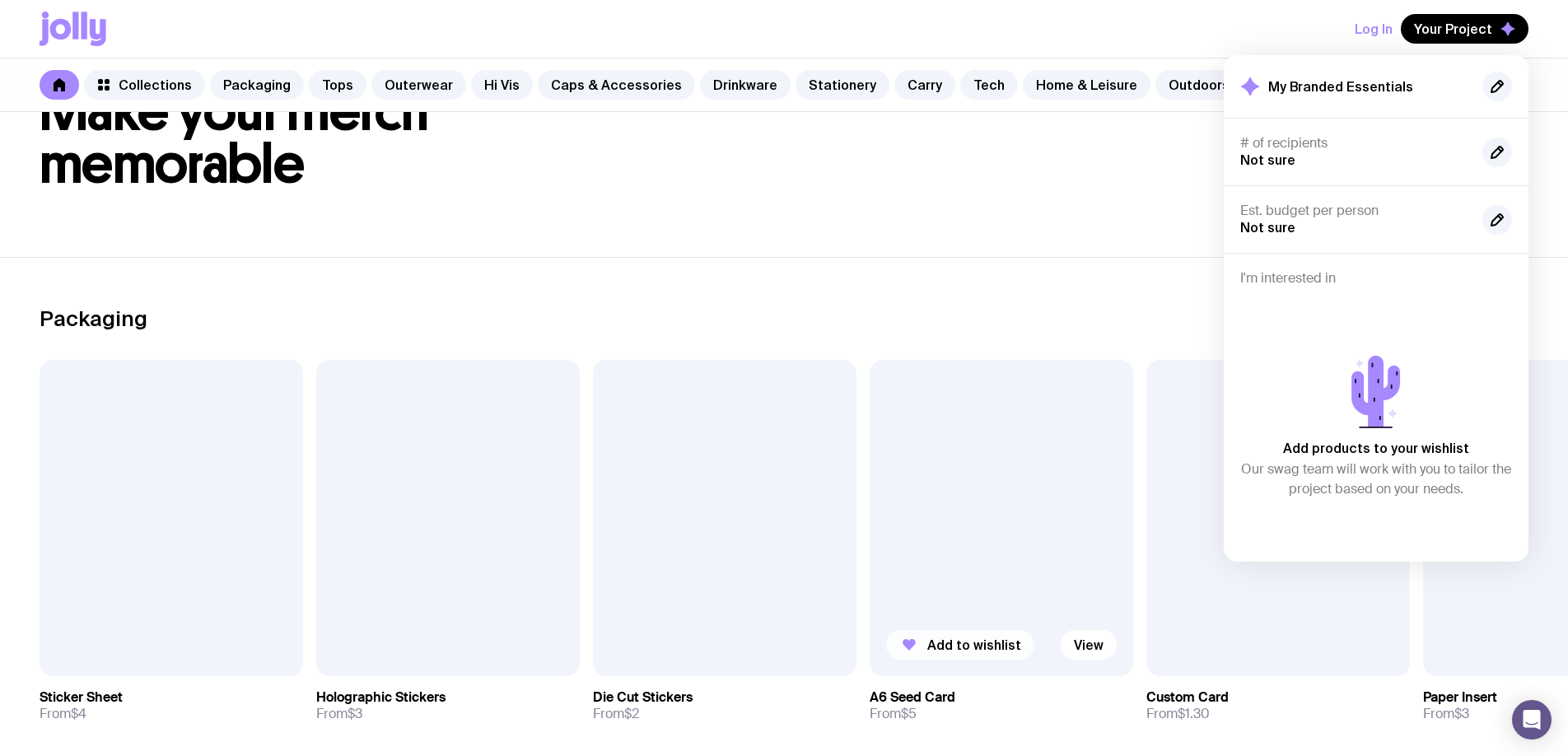
click at [977, 652] on span "Add to wishlist" at bounding box center [974, 645] width 94 height 17
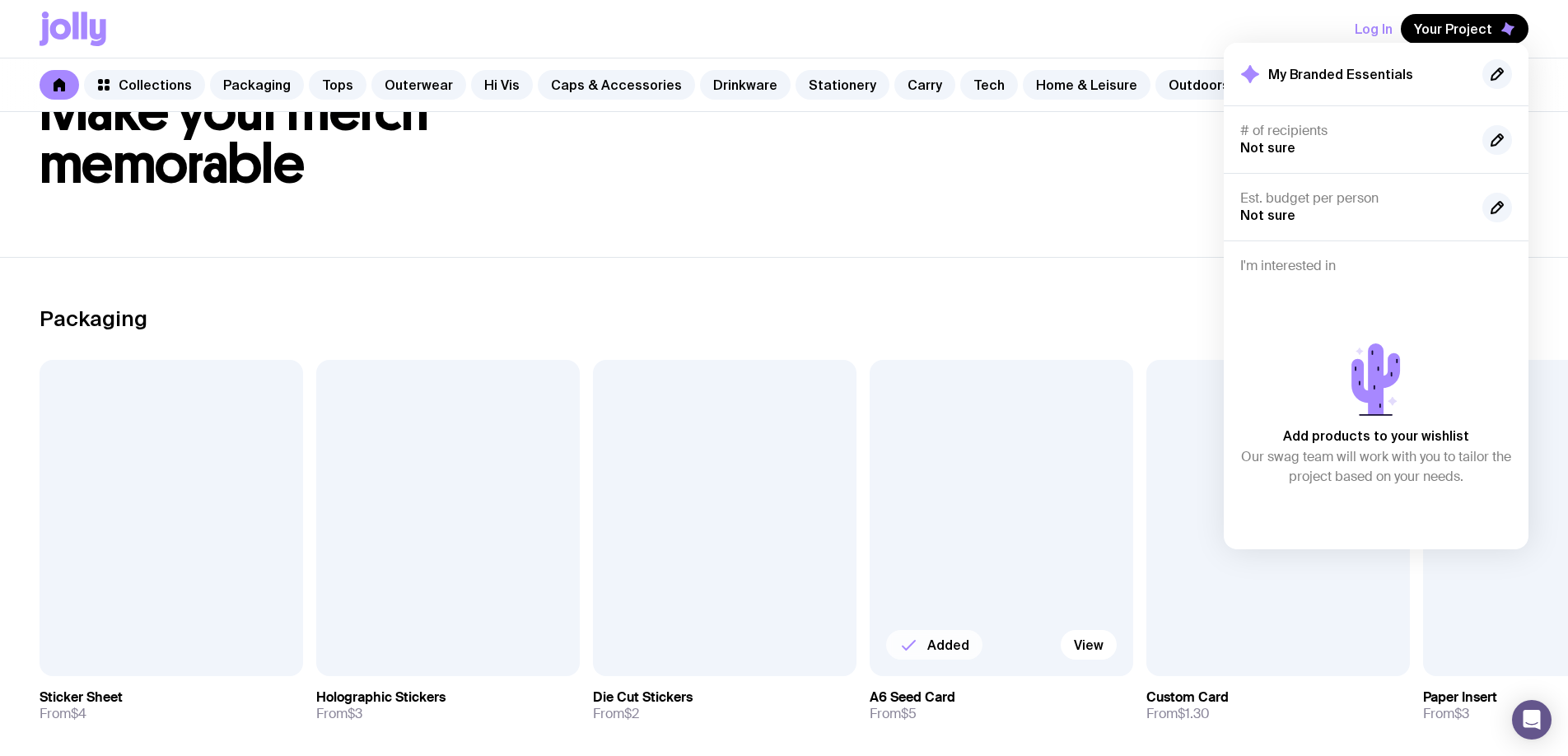
scroll to position [0, 0]
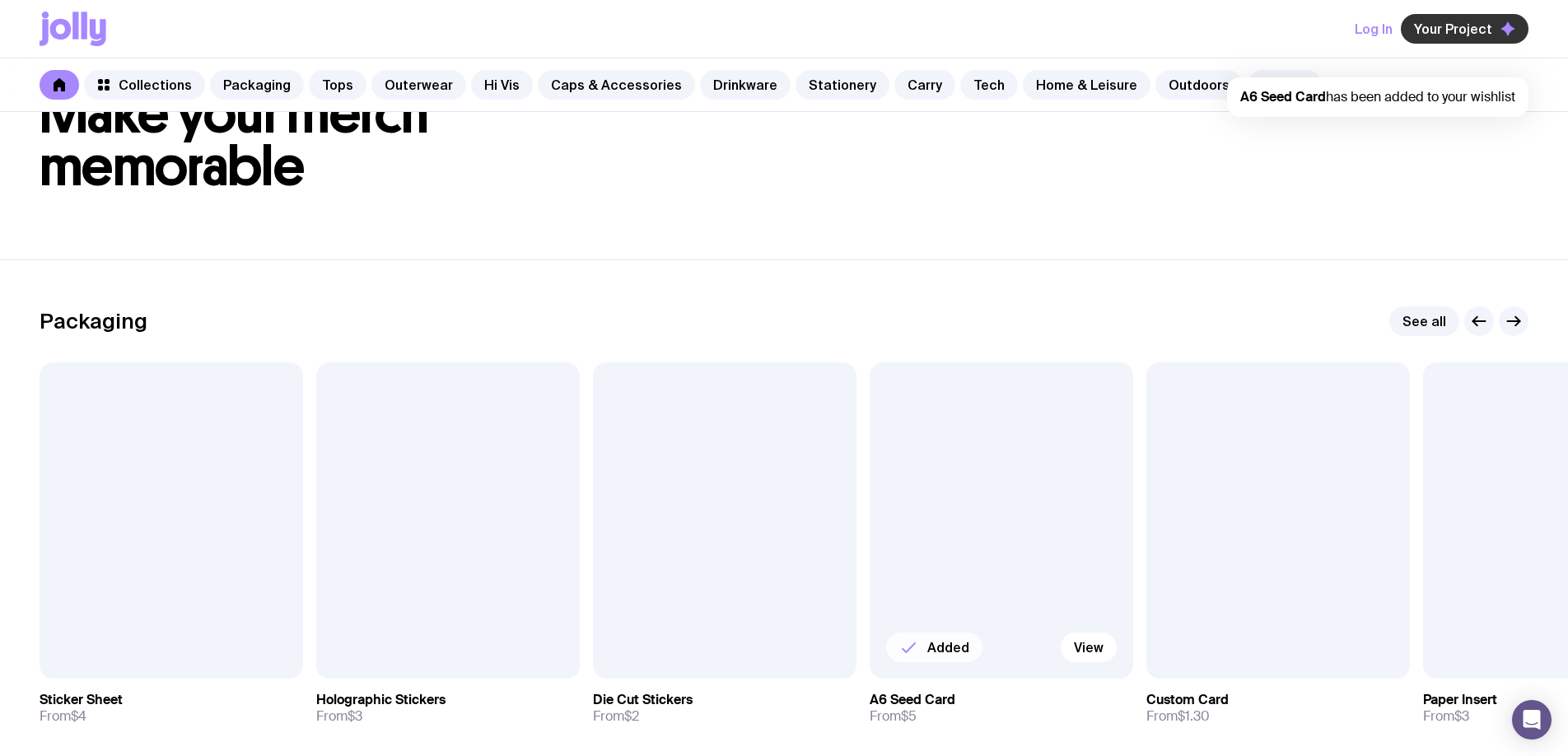
click at [1472, 35] on span "Your Project" at bounding box center [1453, 29] width 78 height 17
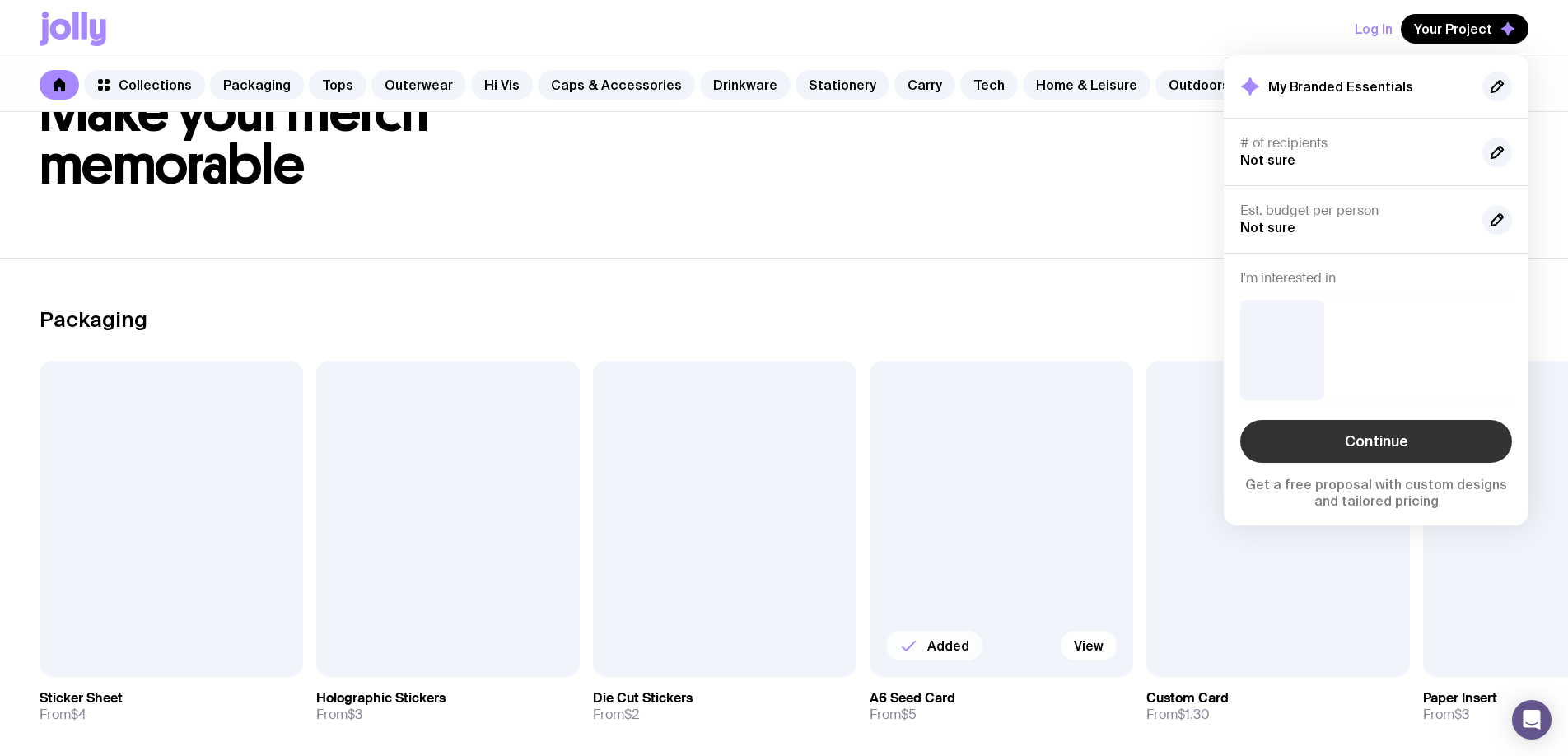
click at [1375, 444] on link "Continue" at bounding box center [1376, 441] width 272 height 43
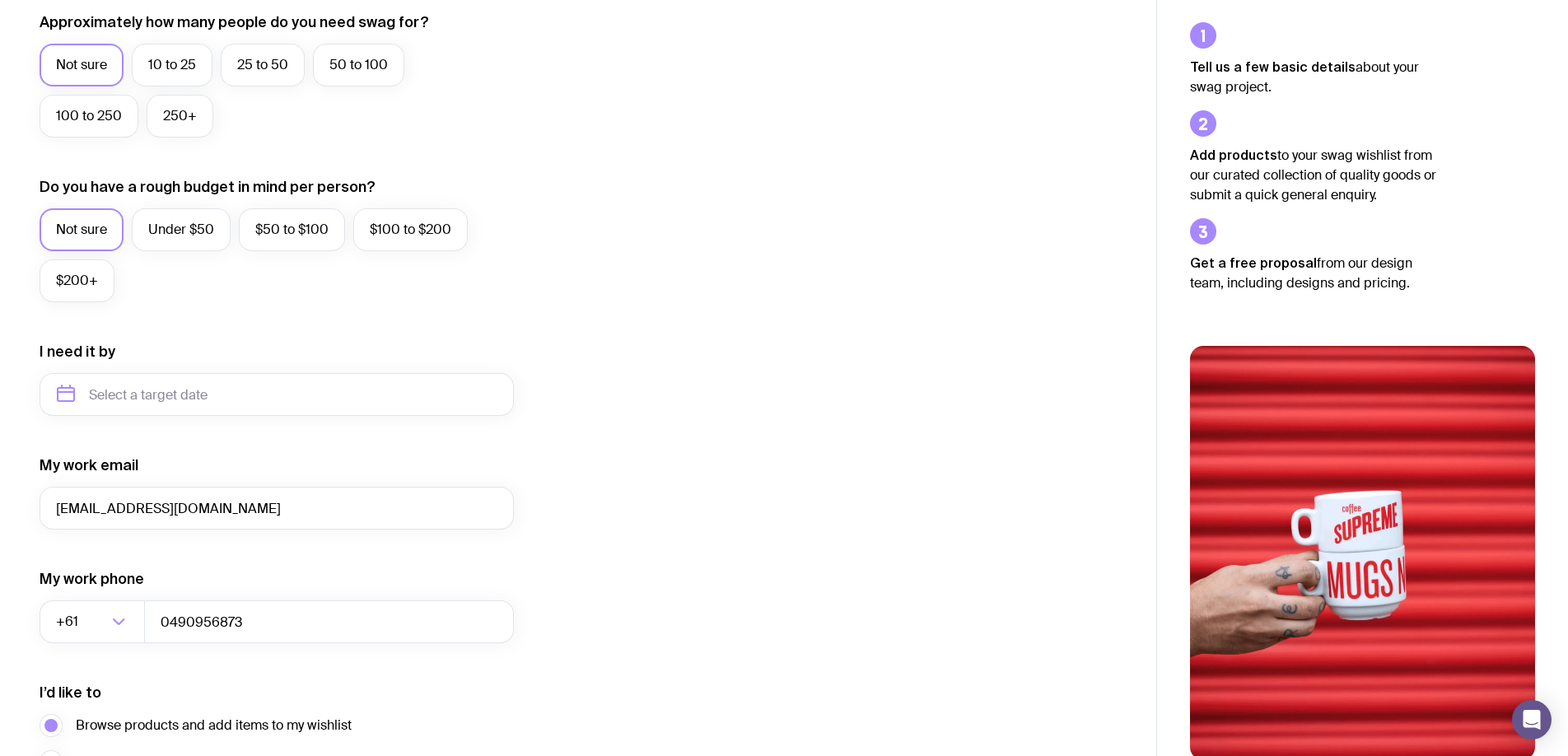
scroll to position [644, 0]
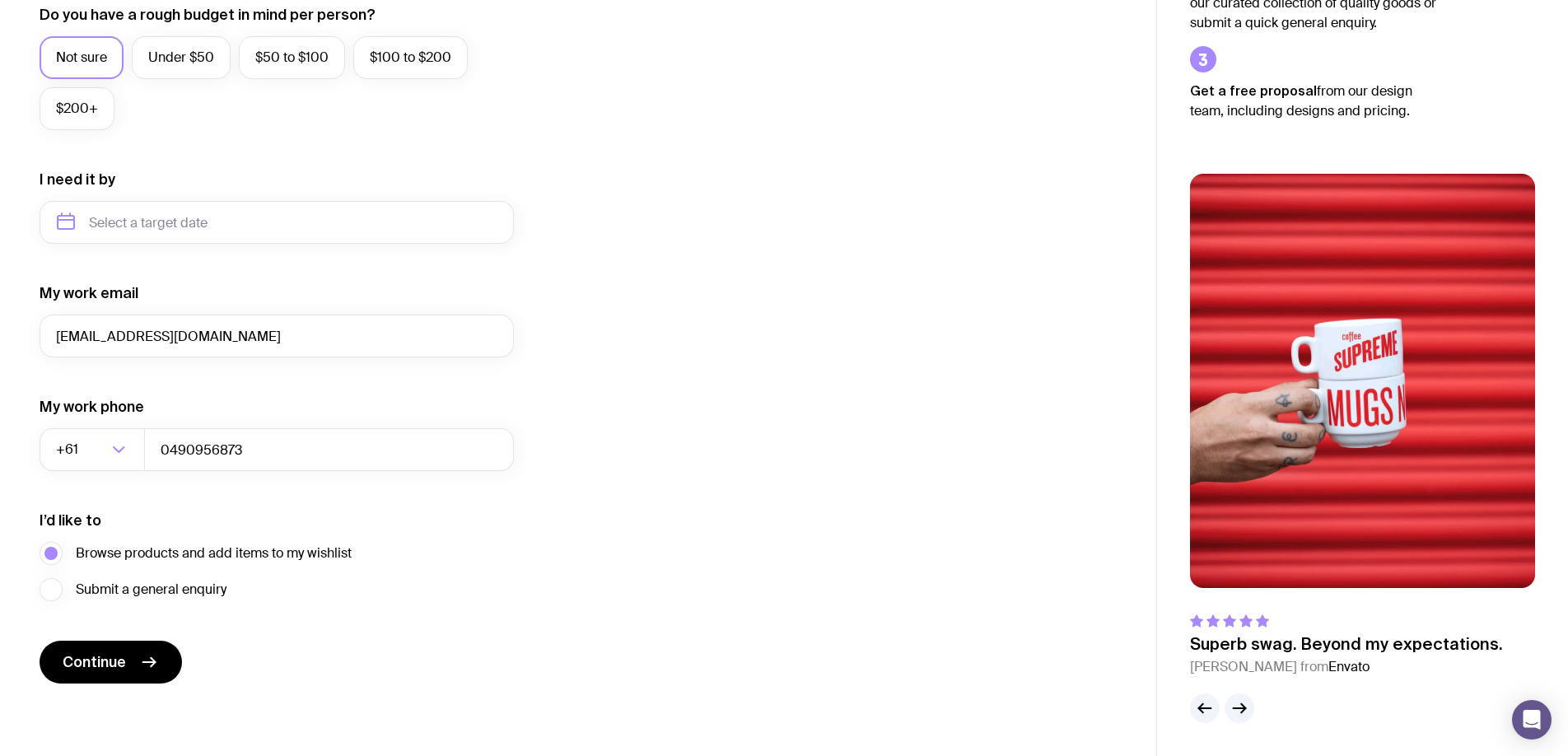
drag, startPoint x: 77, startPoint y: 553, endPoint x: 440, endPoint y: 558, distance: 363.0
click at [440, 558] on div "I’d like to Browse products and add items to my wishlist Submit a general enqui…" at bounding box center [276, 556] width 474 height 91
click at [178, 587] on span "Submit a general enquiry" at bounding box center [151, 590] width 151 height 20
click at [0, 0] on input "Submit a general enquiry" at bounding box center [0, 0] width 0 height 0
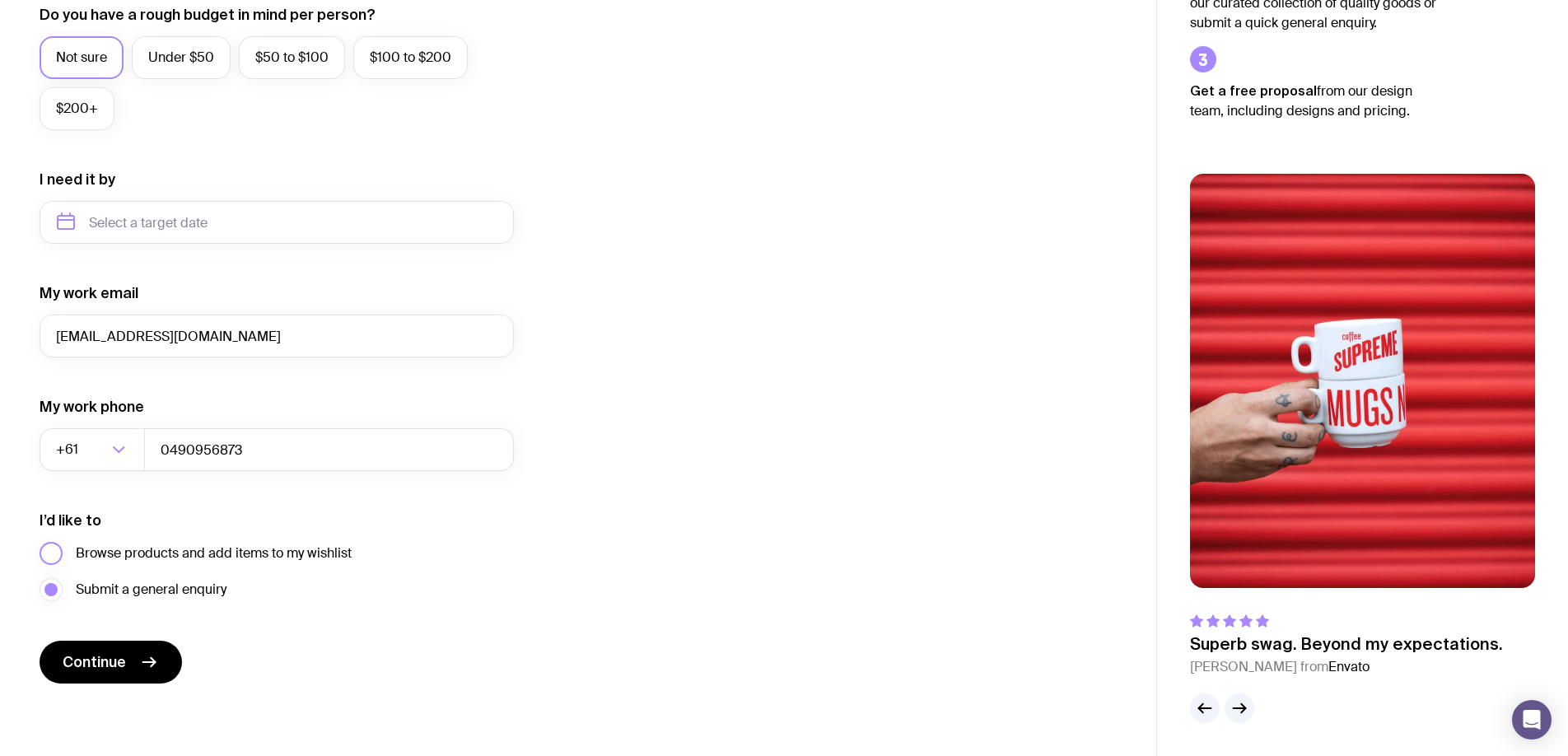
click at [188, 552] on span "Browse products and add items to my wishlist" at bounding box center [213, 554] width 276 height 20
click at [0, 0] on input "Browse products and add items to my wishlist" at bounding box center [0, 0] width 0 height 0
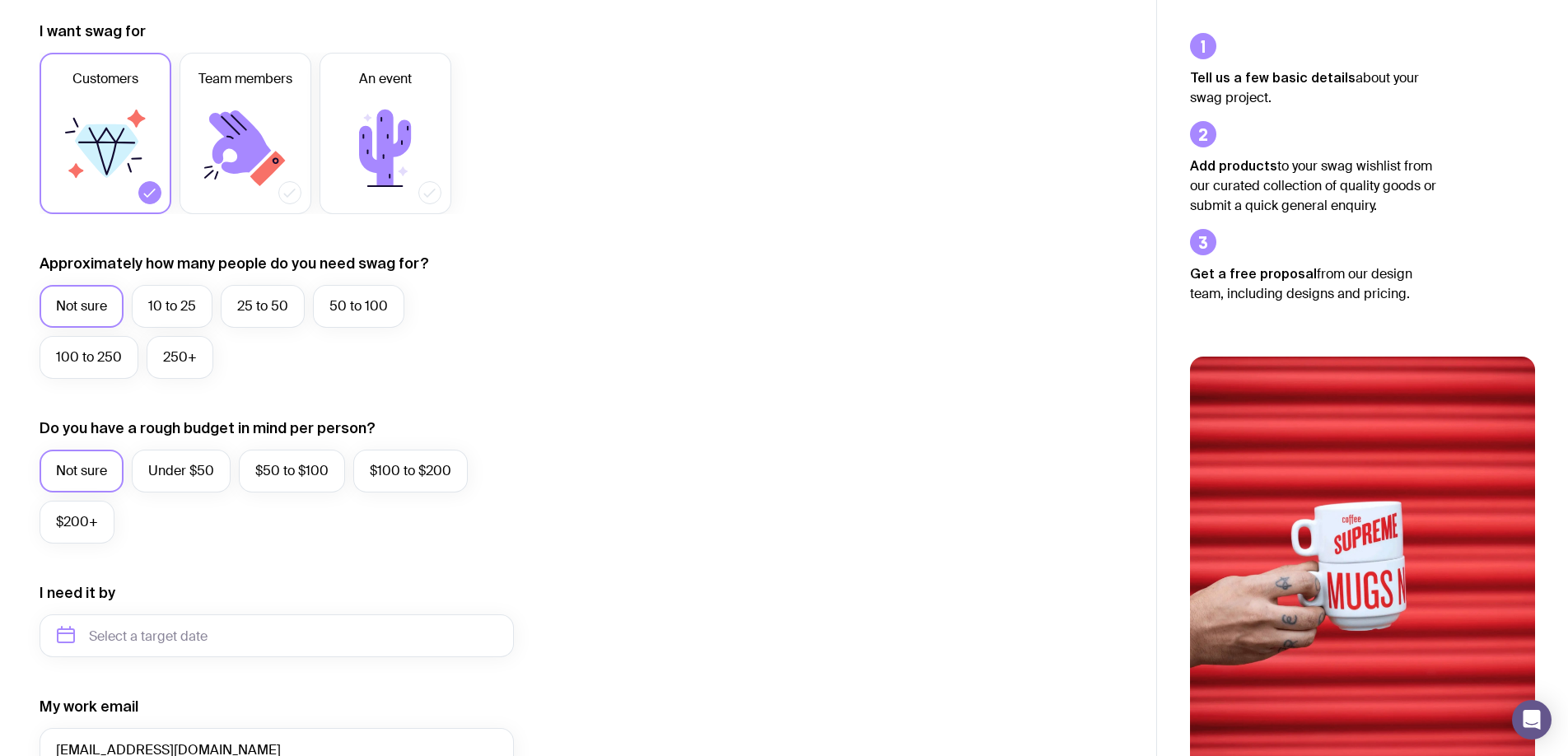
scroll to position [0, 0]
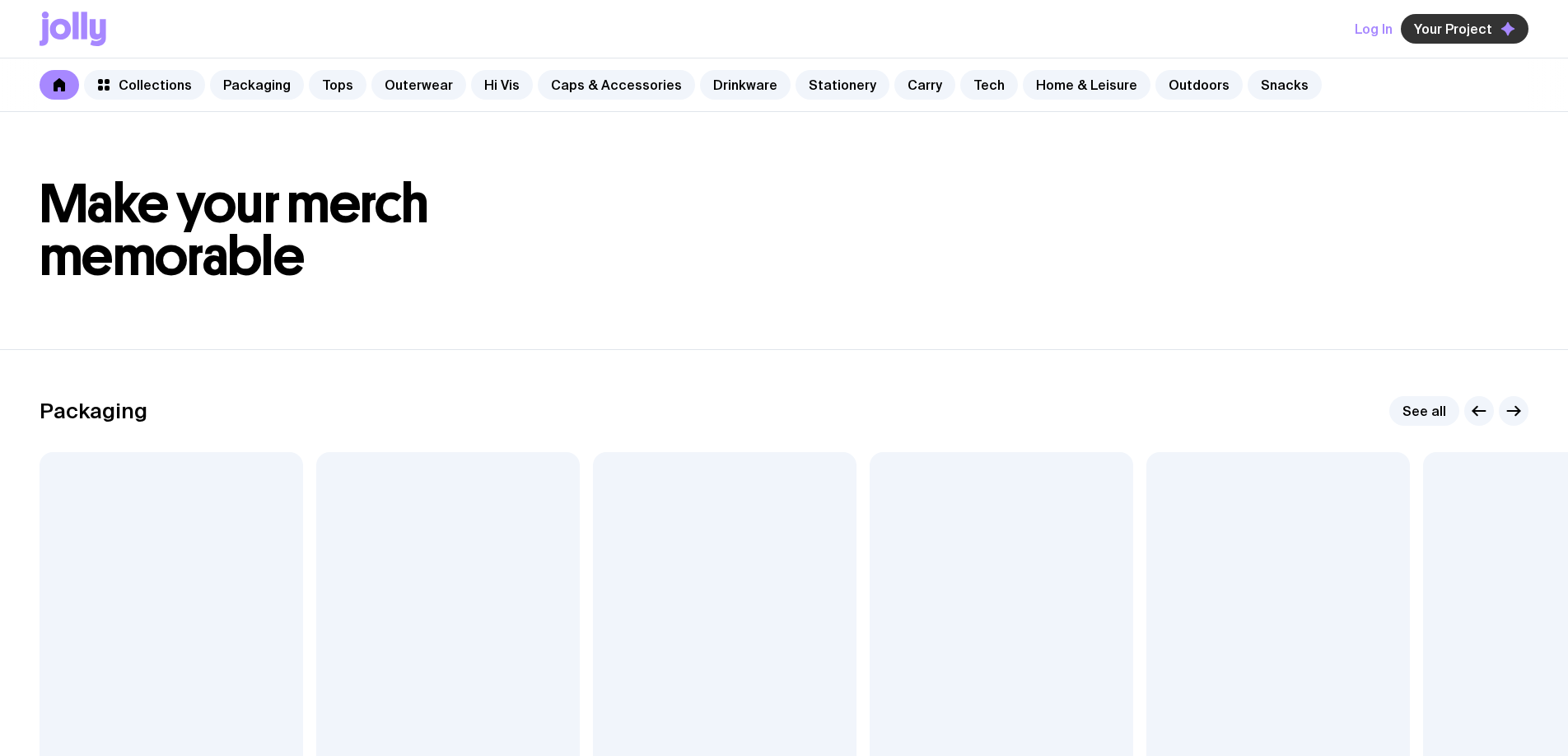
click at [1429, 22] on span "Your Project" at bounding box center [1453, 29] width 78 height 17
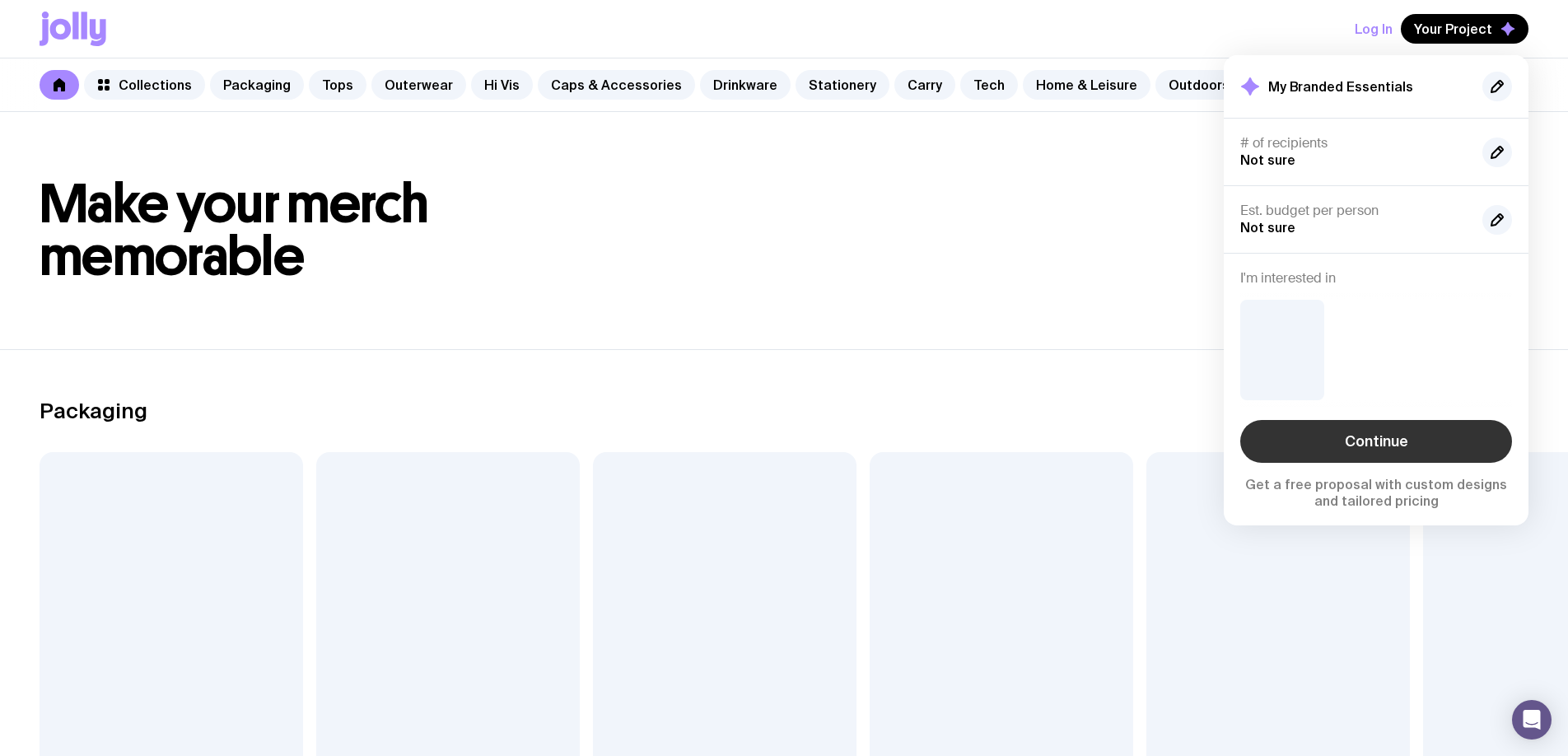
click at [1359, 441] on link "Continue" at bounding box center [1376, 441] width 272 height 43
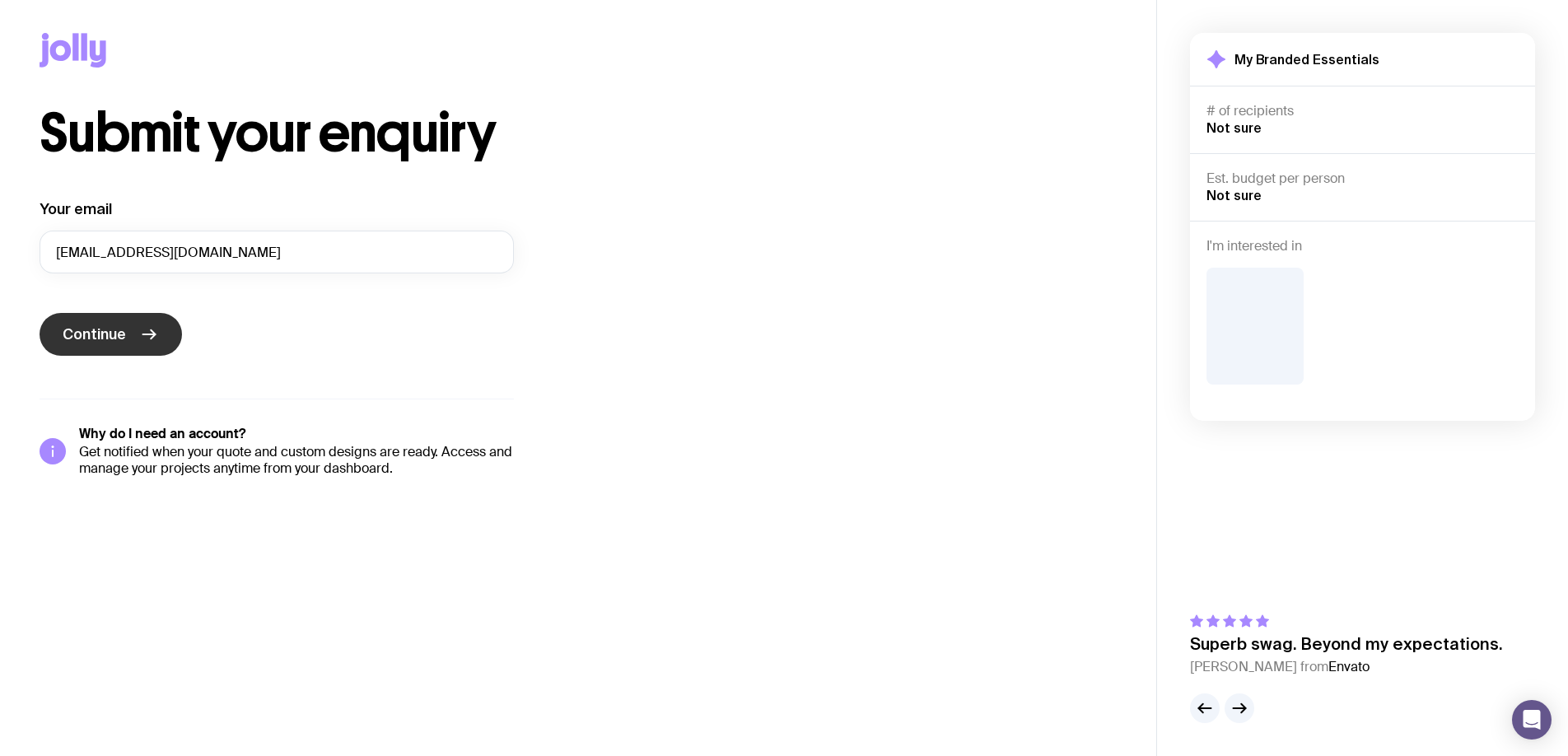
click at [173, 340] on button "Continue" at bounding box center [111, 334] width 143 height 43
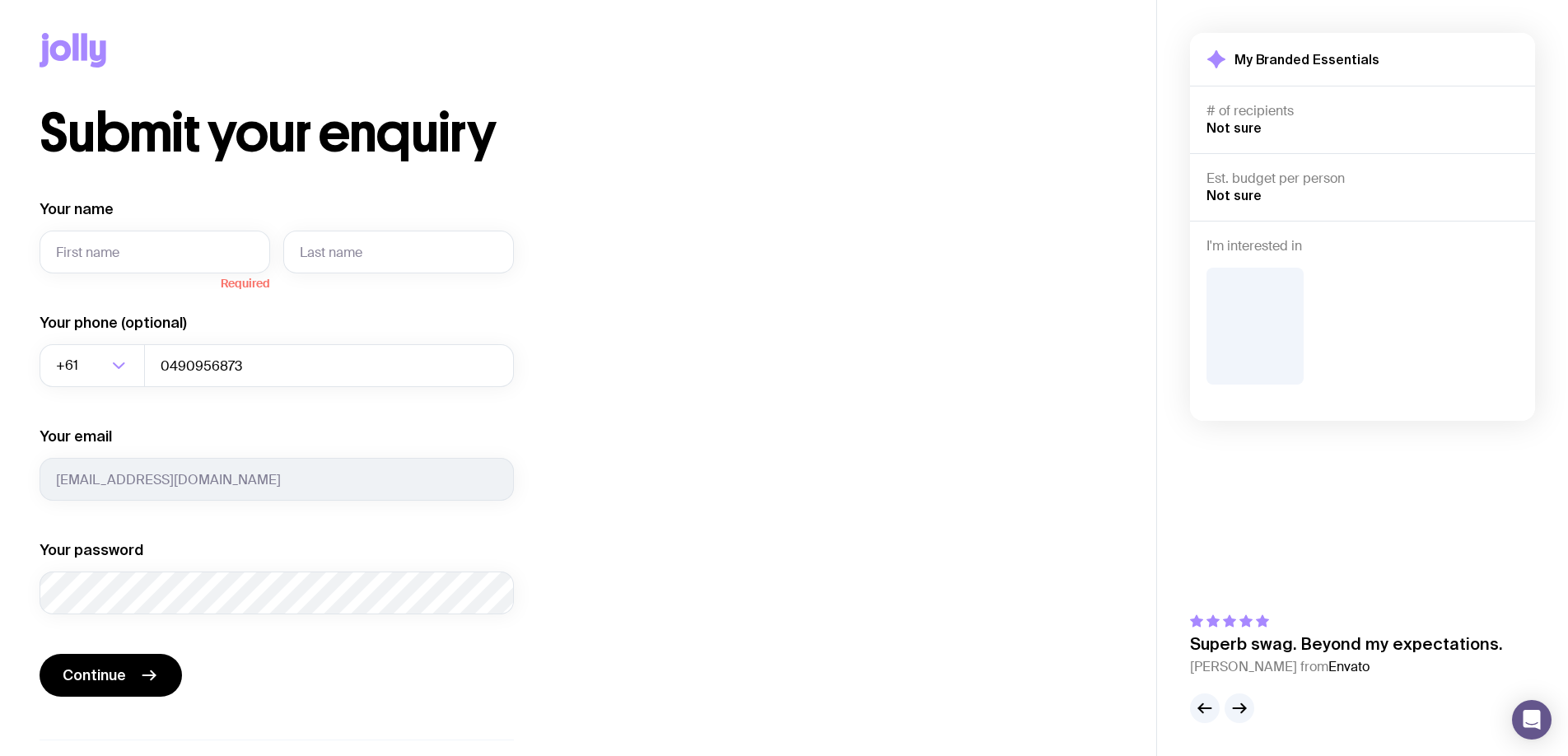
click at [80, 59] on icon at bounding box center [73, 50] width 67 height 34
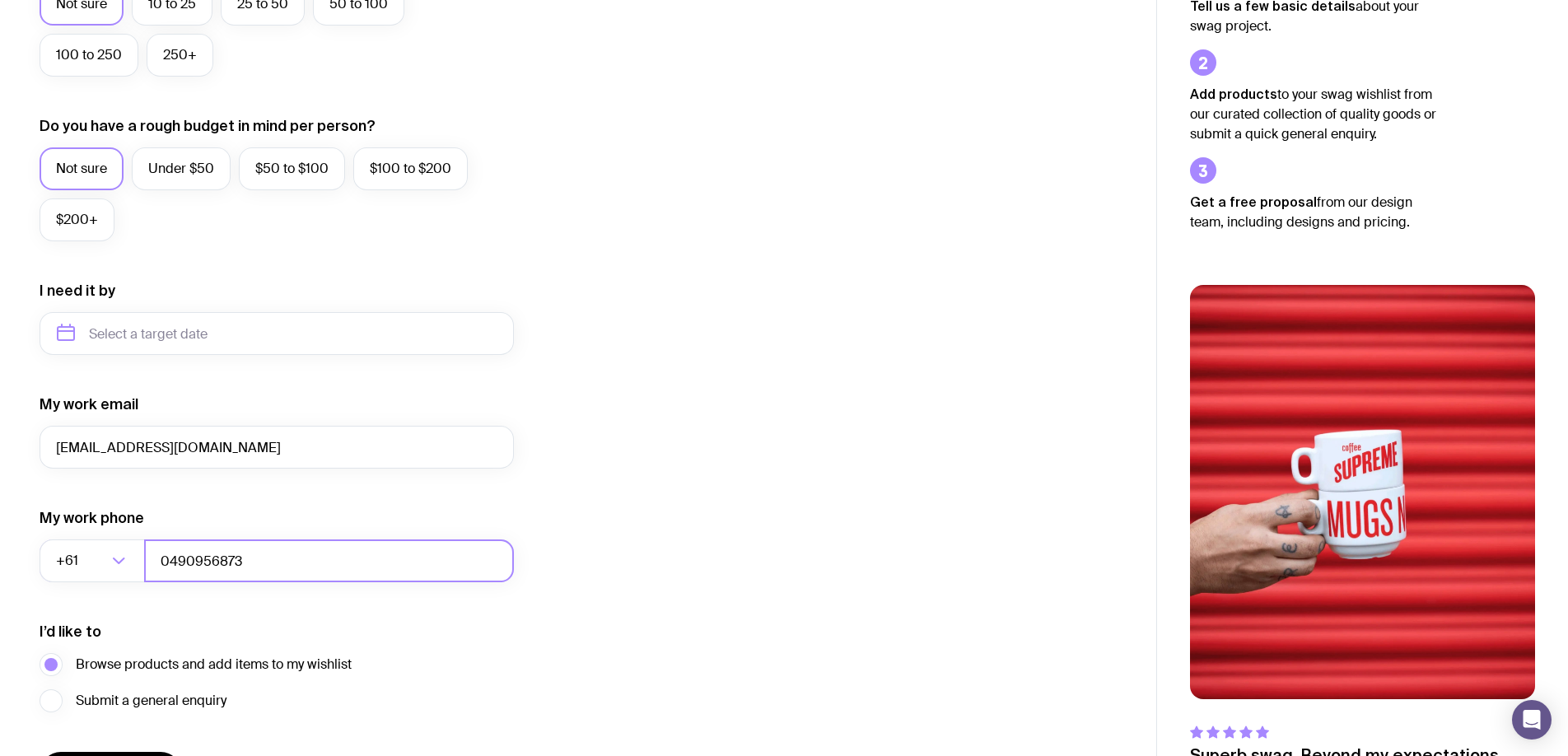
scroll to position [644, 0]
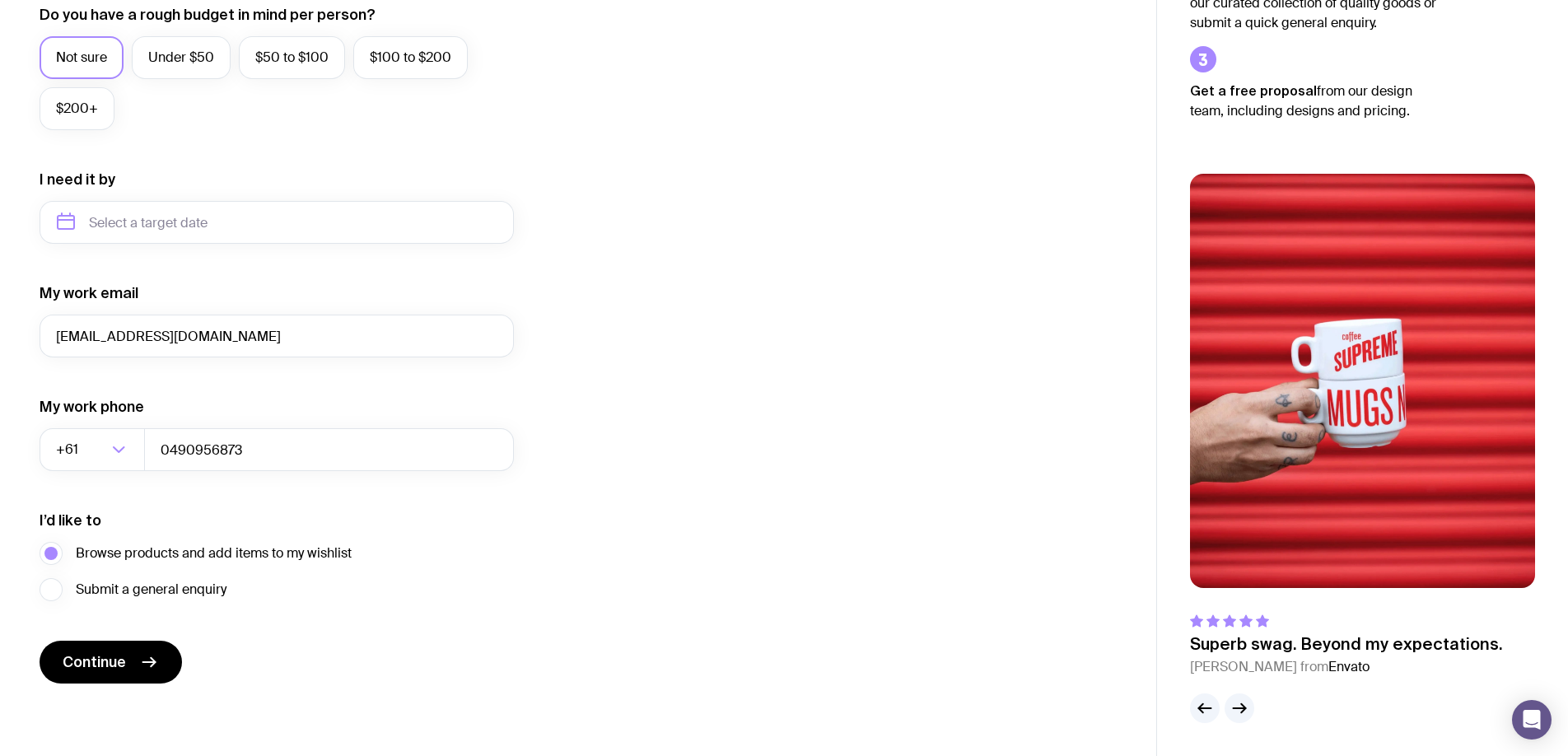
drag, startPoint x: 195, startPoint y: 587, endPoint x: 563, endPoint y: 518, distance: 374.4
click at [195, 587] on span "Submit a general enquiry" at bounding box center [151, 590] width 151 height 20
click at [0, 0] on input "Submit a general enquiry" at bounding box center [0, 0] width 0 height 0
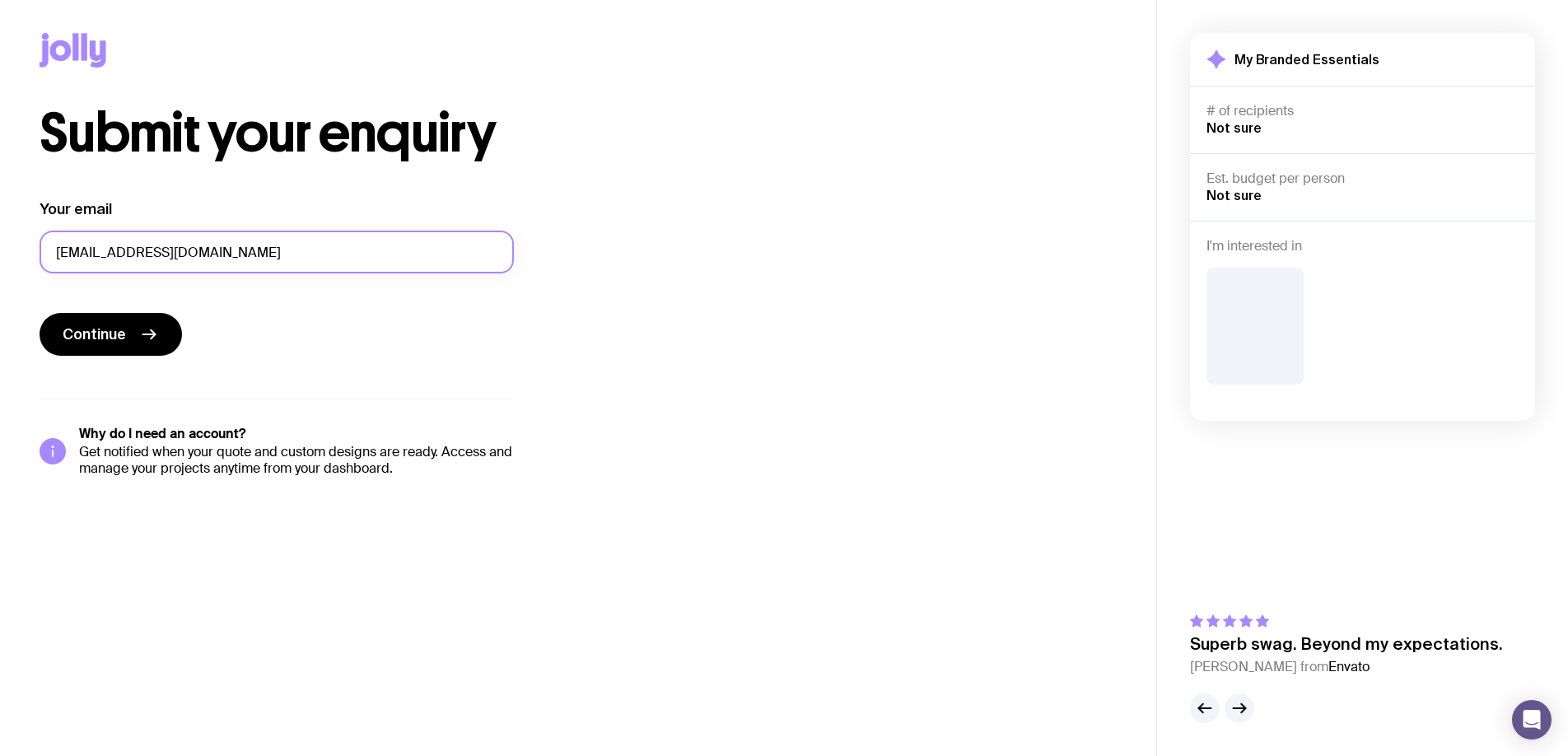
drag, startPoint x: 55, startPoint y: 253, endPoint x: 300, endPoint y: 255, distance: 245.0
click at [300, 255] on input "[EMAIL_ADDRESS][DOMAIN_NAME]" at bounding box center [276, 252] width 474 height 43
click at [75, 345] on button "Continue" at bounding box center [111, 334] width 143 height 43
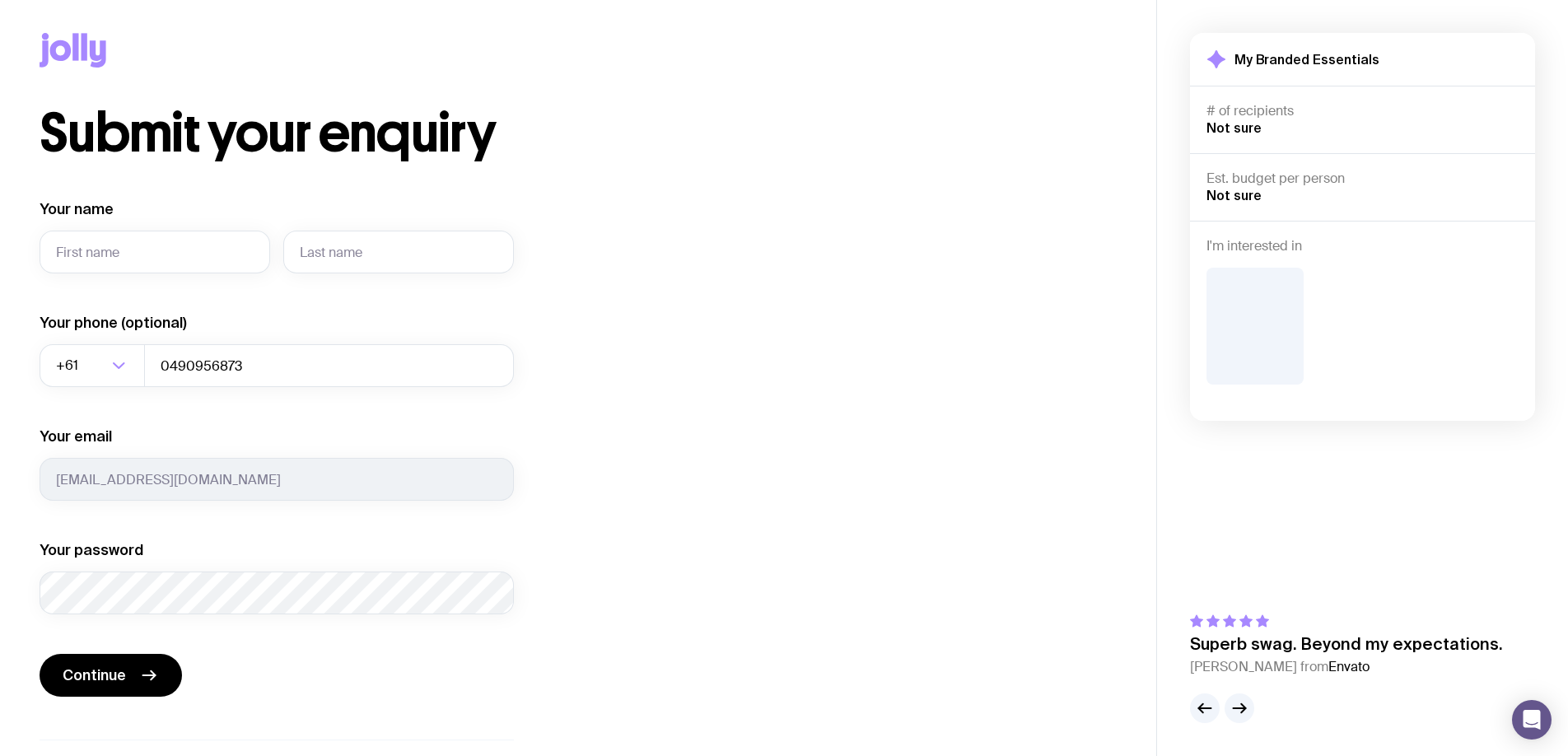
click at [965, 329] on div "Submit your enquiry Your name Required Your phone (optional) +61 Loading... 049…" at bounding box center [578, 462] width 1077 height 711
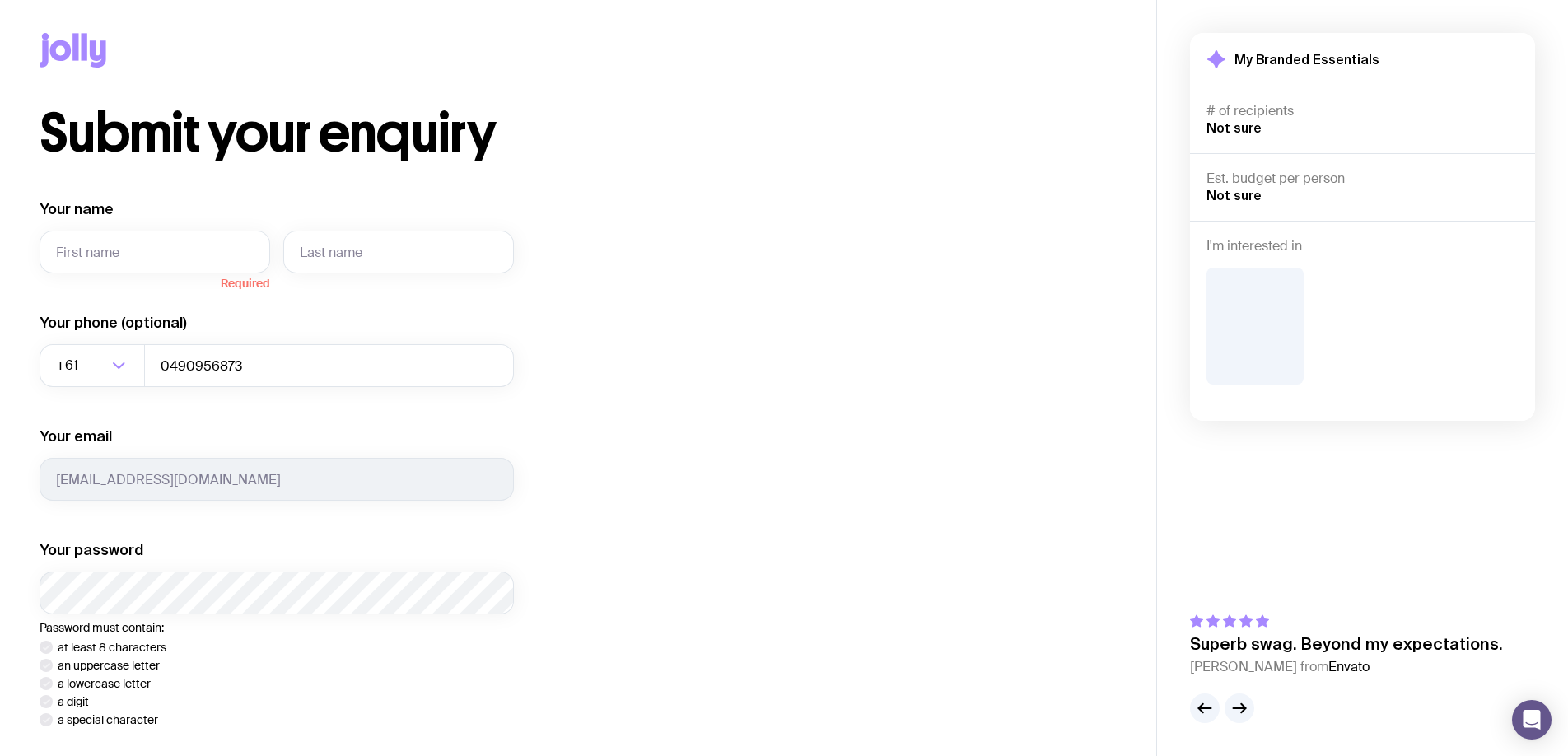
click at [1110, 154] on div "Submit your enquiry Your name Required Your phone (optional) +61 Loading... 049…" at bounding box center [578, 519] width 1077 height 823
